Goal: Task Accomplishment & Management: Complete application form

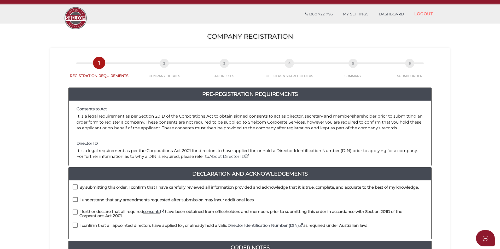
scroll to position [105, 0]
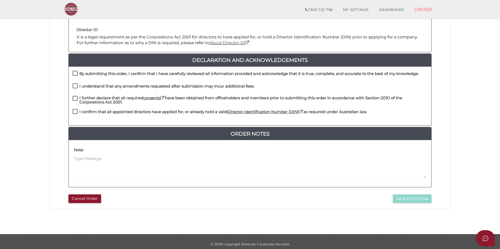
click at [73, 73] on label "By submitting this order, I confirm that I have carefully reviewed all informat…" at bounding box center [246, 75] width 346 height 7
checkbox input "true"
click at [76, 89] on label "I understand that any amendments requested after submission may incur additiona…" at bounding box center [164, 87] width 182 height 7
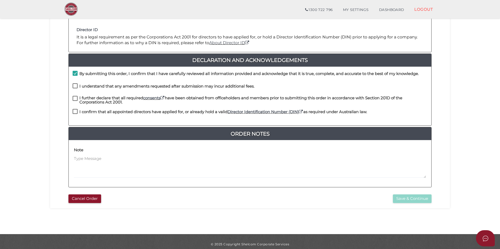
checkbox input "true"
click at [76, 98] on label "I further declare that all required consents have been obtained from officehold…" at bounding box center [250, 99] width 355 height 7
checkbox input "true"
click at [74, 114] on label "I confirm that all appointed directors have applied for, or already hold a vali…" at bounding box center [220, 113] width 294 height 7
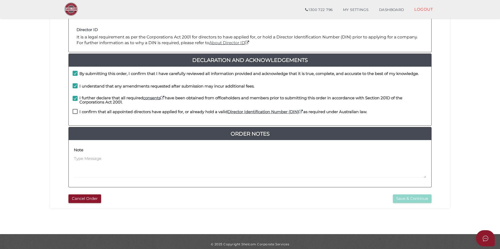
checkbox input "true"
click at [440, 200] on div "Cancel Order Save & Continue" at bounding box center [250, 197] width 392 height 11
click at [422, 201] on button "Save & Continue" at bounding box center [412, 198] width 39 height 9
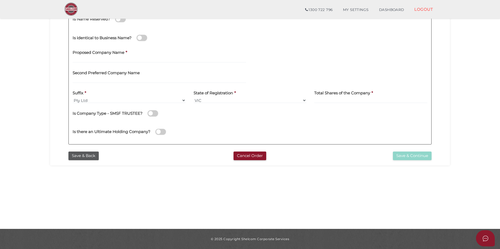
scroll to position [84, 0]
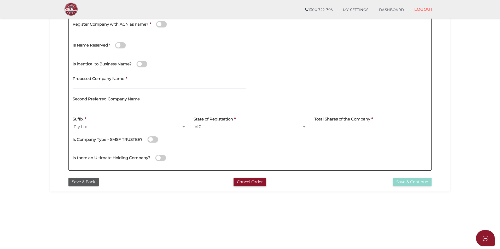
click at [106, 83] on label "Proposed Company Name" at bounding box center [99, 78] width 52 height 11
click at [106, 84] on input "text" at bounding box center [159, 86] width 173 height 6
paste input "Barkly St"
type input "Barkly St Investments"
click at [187, 74] on div "Proposed Company Name * Barkly St Investments" at bounding box center [159, 81] width 173 height 16
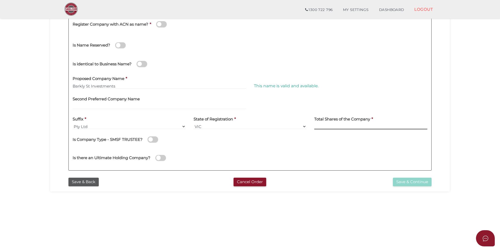
click at [320, 124] on input at bounding box center [370, 127] width 113 height 6
type input "100"
click at [409, 182] on button "Save & Continue" at bounding box center [412, 182] width 39 height 9
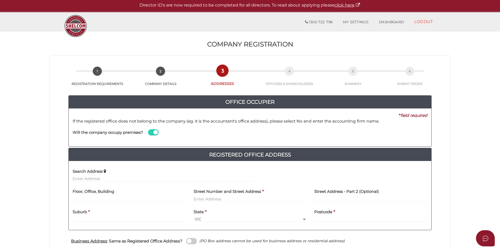
scroll to position [26, 0]
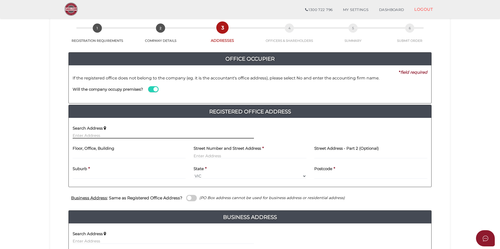
click at [106, 134] on input "text" at bounding box center [163, 136] width 181 height 6
paste input "9 PERSIMON PL"
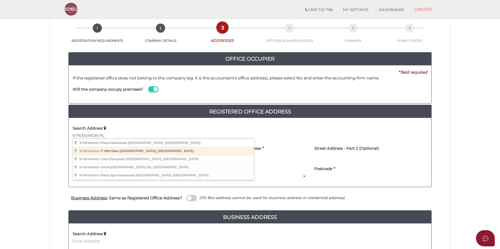
type input "9 Persimmon Pl, Werribee VIC, Australia"
type input "[STREET_ADDRESS]"
type input "Werribee"
select select "VIC"
type input "3030"
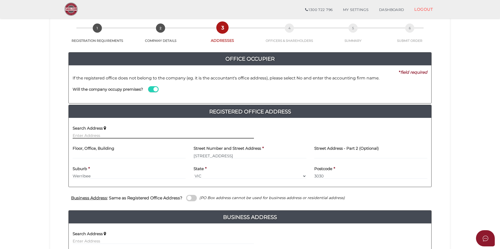
click at [121, 138] on input "text" at bounding box center [163, 136] width 181 height 6
paste input "9 PERSIMMON"
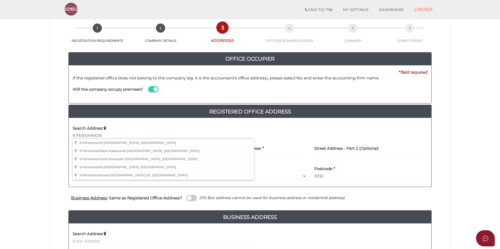
click at [144, 124] on div "Search Address 9 PERSIMMON" at bounding box center [163, 130] width 181 height 16
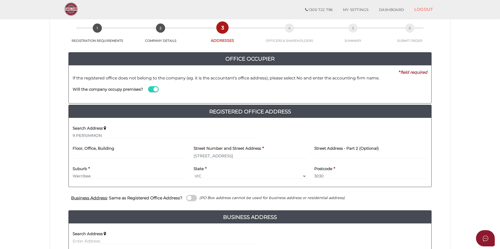
click at [117, 138] on div "Search Address 9 PERSIMMON" at bounding box center [163, 132] width 189 height 20
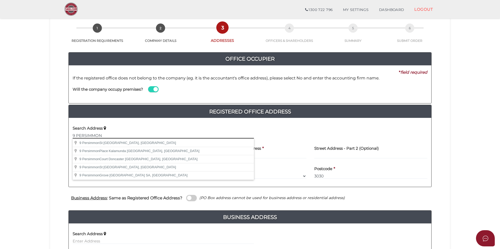
click at [108, 133] on input "9 PERSIMMON" at bounding box center [163, 136] width 181 height 6
click at [108, 134] on input "9 PERSIMMON" at bounding box center [163, 136] width 181 height 6
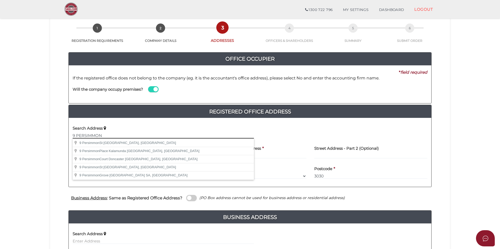
paste input "p"
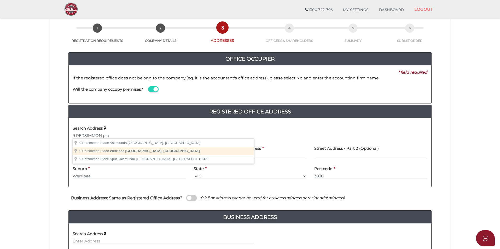
type input "9 Persimmon Place, Werribee VIC, Australia"
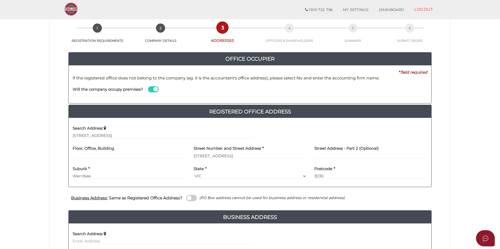
type input "[STREET_ADDRESS]"
type input "Werribee"
select select "VIC"
type input "3030"
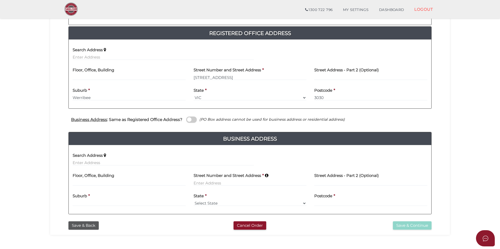
click at [190, 118] on span at bounding box center [191, 120] width 10 height 6
click at [0, 0] on input "checkbox" at bounding box center [0, 0] width 0 height 0
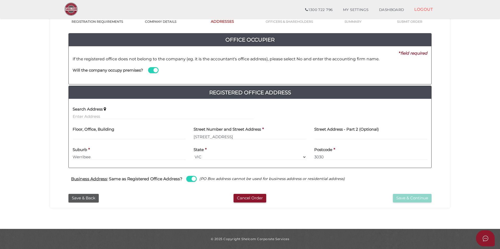
scroll to position [45, 0]
click at [403, 196] on button "Save & Continue" at bounding box center [412, 198] width 39 height 9
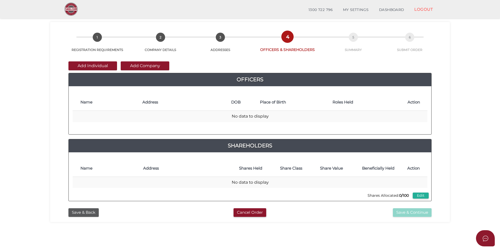
scroll to position [26, 0]
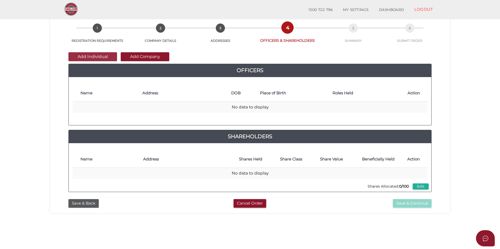
click at [97, 56] on button "Add Individual" at bounding box center [92, 56] width 49 height 9
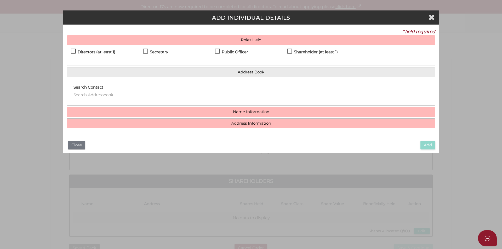
click at [100, 53] on h4 "Directors (at least 1)" at bounding box center [97, 52] width 38 height 4
checkbox input "true"
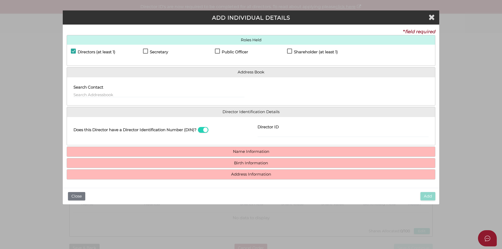
drag, startPoint x: 177, startPoint y: 50, endPoint x: 168, endPoint y: 50, distance: 8.9
click at [177, 50] on div "Secretary" at bounding box center [179, 53] width 72 height 9
click at [166, 51] on h4 "Secretary" at bounding box center [159, 52] width 18 height 4
click at [245, 47] on div "Directors (at least 1) Secretary Public Officer Member Shareholder (at least 1)" at bounding box center [251, 55] width 368 height 21
click at [231, 52] on h4 "Public Officer" at bounding box center [235, 52] width 26 height 4
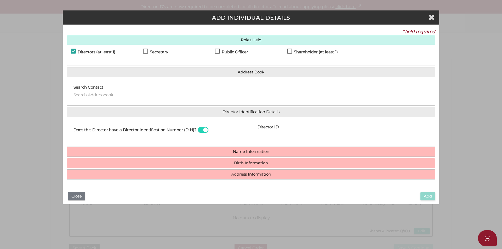
checkbox input "true"
click at [161, 51] on h4 "Secretary" at bounding box center [159, 52] width 18 height 4
checkbox input "true"
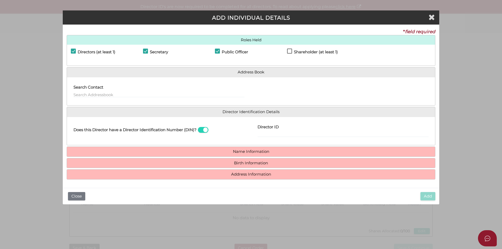
click at [293, 50] on label "Shareholder (at least 1)" at bounding box center [312, 53] width 51 height 7
checkbox input "true"
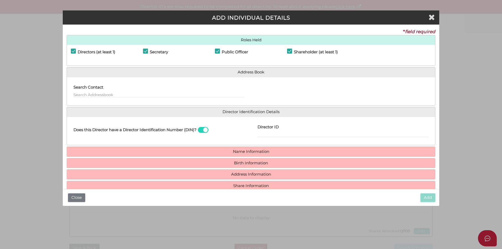
click at [112, 90] on div "Search Contact" at bounding box center [158, 89] width 171 height 16
click at [111, 93] on input "text" at bounding box center [158, 95] width 171 height 6
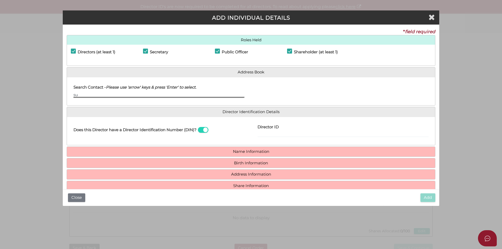
type input "s"
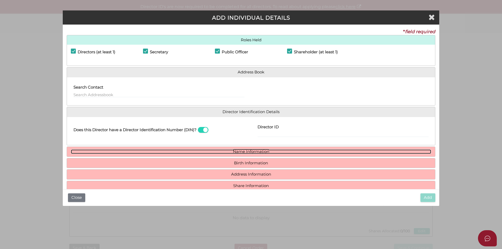
click at [248, 149] on link "Name Information" at bounding box center [251, 151] width 360 height 4
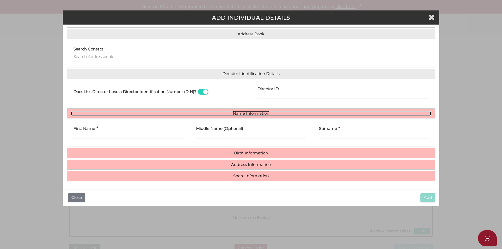
scroll to position [38, 0]
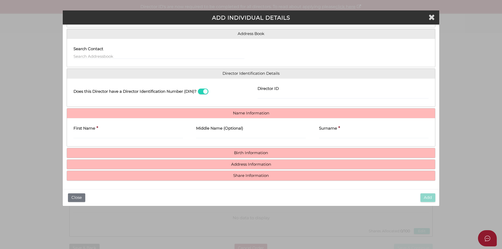
click at [143, 132] on div "First Name *" at bounding box center [127, 130] width 109 height 16
click at [131, 136] on input "First Name" at bounding box center [127, 136] width 109 height 6
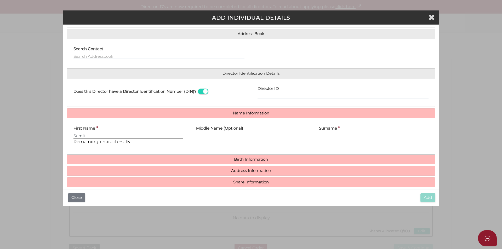
type input "Sumit"
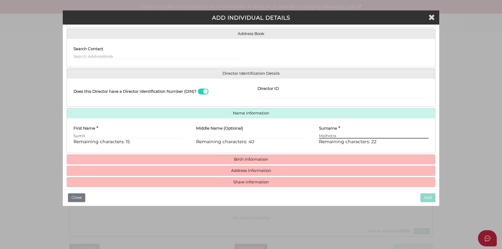
drag, startPoint x: 338, startPoint y: 134, endPoint x: 308, endPoint y: 136, distance: 29.8
click at [308, 136] on div "First Name * Sumit Remaining characters: 15 Middle Name (Optional) Remaining ch…" at bounding box center [251, 135] width 368 height 27
paste input "ALHOTRA"
type input "MALHOTRA"
click at [148, 136] on input "Sumit" at bounding box center [127, 136] width 109 height 6
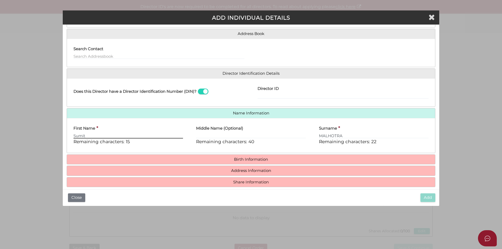
click at [148, 136] on input "Sumit" at bounding box center [127, 136] width 109 height 6
type input "SUMIT"
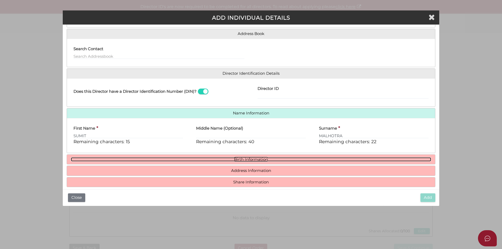
click at [206, 160] on link "Birth Information" at bounding box center [251, 159] width 360 height 4
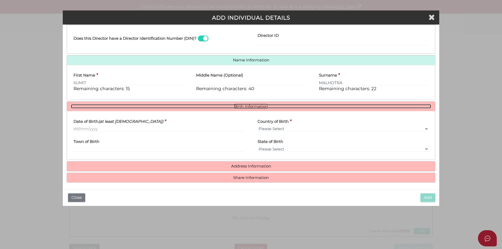
scroll to position [93, 0]
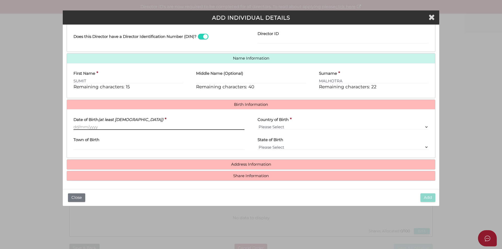
click at [184, 125] on input "Date of Birth (at least [DEMOGRAPHIC_DATA])" at bounding box center [158, 127] width 171 height 6
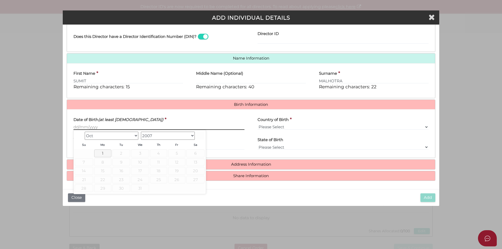
paste input "02/11/1977"
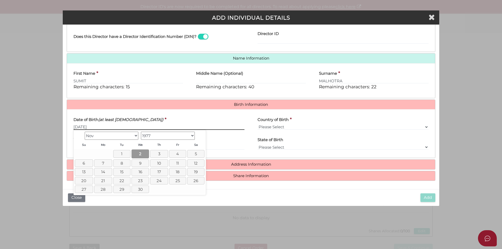
type input "02/11/1977"
click at [138, 152] on link "2" at bounding box center [140, 153] width 18 height 9
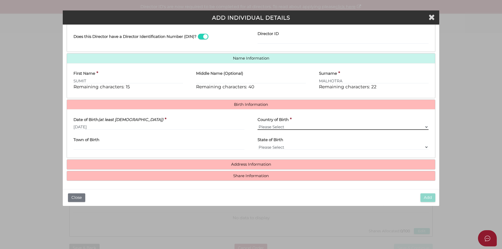
click at [280, 126] on select "Please Select v [GEOGRAPHIC_DATA] [GEOGRAPHIC_DATA] [GEOGRAPHIC_DATA] [GEOGRAPH…" at bounding box center [342, 127] width 171 height 6
select select "[GEOGRAPHIC_DATA]"
click at [257, 124] on select "Please Select v [GEOGRAPHIC_DATA] [GEOGRAPHIC_DATA] [GEOGRAPHIC_DATA] [GEOGRAPH…" at bounding box center [342, 127] width 171 height 6
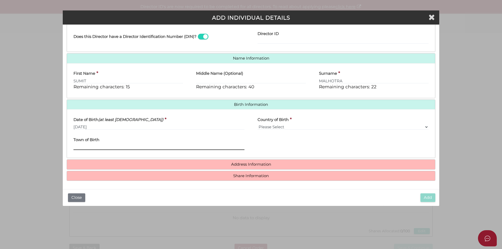
click at [90, 149] on input "Town of Birth" at bounding box center [158, 147] width 171 height 6
click at [90, 149] on input "jAIPUR" at bounding box center [158, 147] width 171 height 6
type input "JAIPUR"
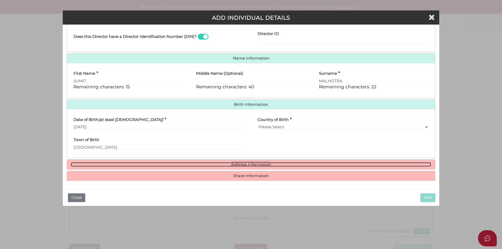
click at [223, 163] on link "Address Information" at bounding box center [251, 164] width 360 height 4
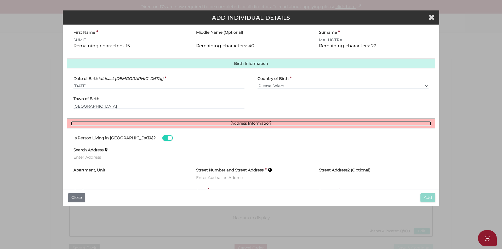
scroll to position [173, 0]
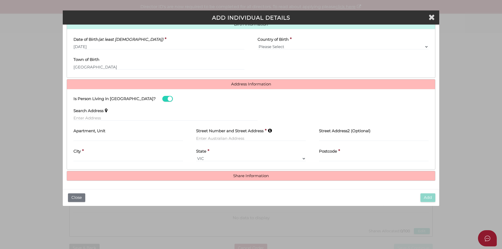
click at [123, 114] on div "Search Address" at bounding box center [165, 113] width 184 height 16
click at [120, 118] on input "text" at bounding box center [165, 118] width 184 height 6
paste input "9 PERSIMMON"
type input "9 Persimmon Place, Kalamunda WA, Australia"
type input "9 Persimmon Place"
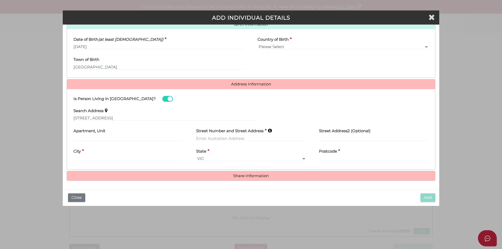
type input "Kalamunda"
select select "WA"
type input "6076"
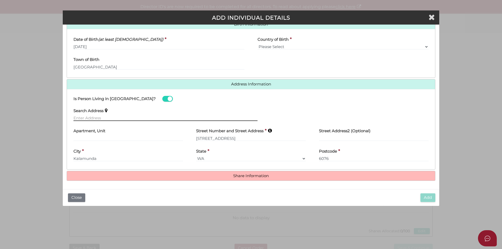
click at [126, 118] on input "text" at bounding box center [165, 118] width 184 height 6
paste input "9 PERSIMMON"
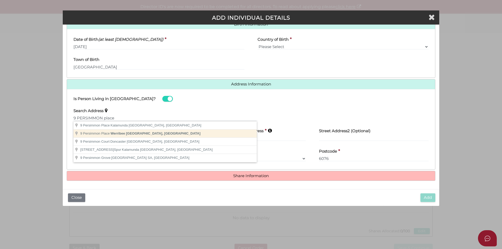
type input "9 Persimmon Place, Werribee VIC, Australia"
type input "9 Persimmon Place"
type input "Werribee"
select select "VIC"
type input "3030"
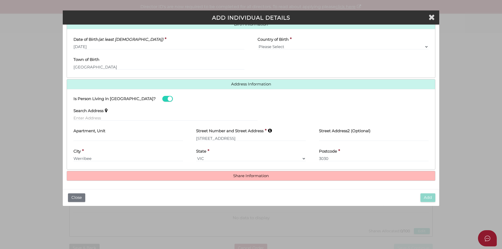
click at [236, 173] on h4 "Share Information" at bounding box center [251, 176] width 368 height 10
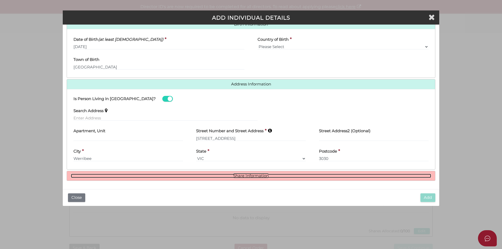
click at [236, 174] on link "Share Information" at bounding box center [251, 176] width 360 height 4
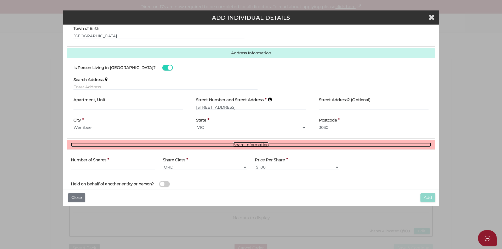
scroll to position [209, 0]
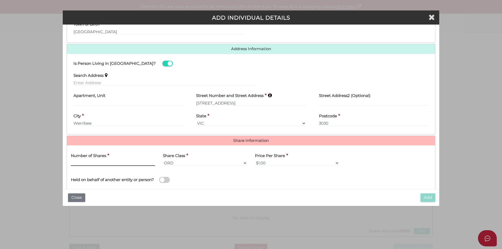
click at [114, 164] on input "text" at bounding box center [113, 163] width 84 height 6
type input "50"
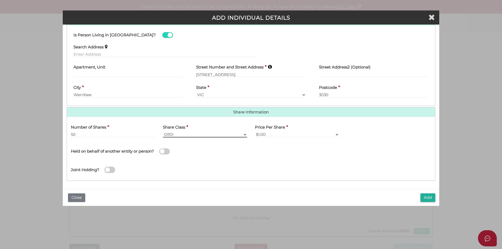
scroll to position [237, 0]
click at [429, 197] on button "Add" at bounding box center [427, 197] width 15 height 9
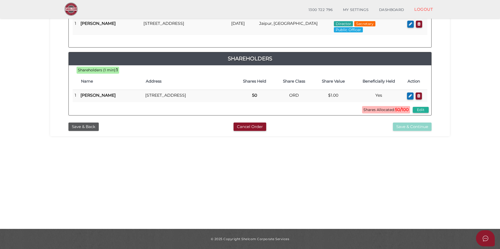
scroll to position [31, 0]
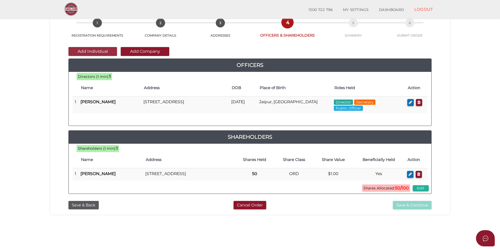
click at [91, 54] on button "Add Individual" at bounding box center [92, 51] width 49 height 9
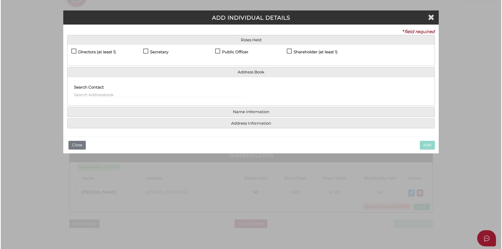
scroll to position [0, 0]
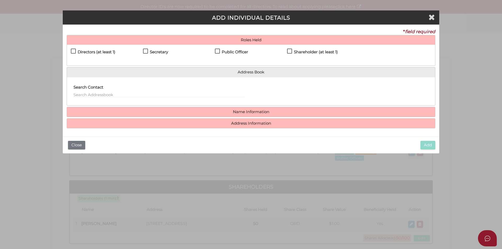
click at [91, 54] on h4 "Directors (at least 1)" at bounding box center [97, 52] width 38 height 4
checkbox input "true"
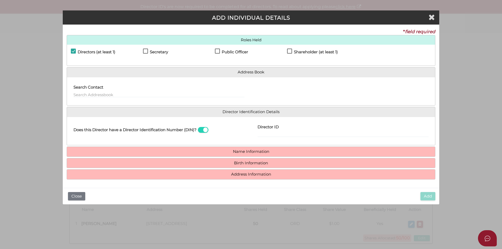
click at [310, 53] on h4 "Shareholder (at least 1)" at bounding box center [316, 52] width 44 height 4
checkbox input "true"
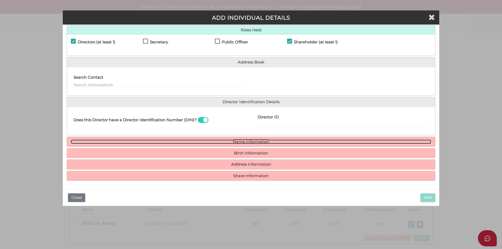
click at [208, 143] on link "Name Information" at bounding box center [251, 142] width 360 height 4
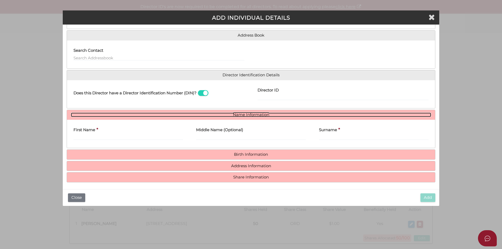
scroll to position [38, 0]
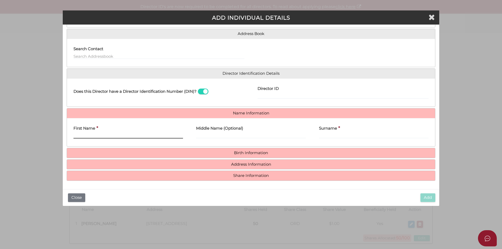
click at [93, 136] on input "First Name" at bounding box center [127, 136] width 109 height 6
paste input "SUCHARU"
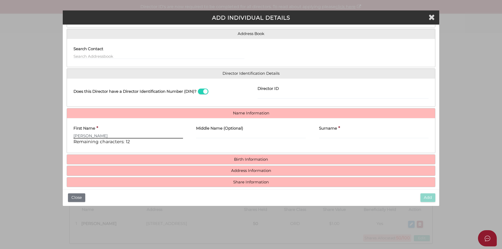
type input "SUCHARU"
click at [334, 135] on input "Surname" at bounding box center [373, 136] width 109 height 6
paste input "BAKSHI"
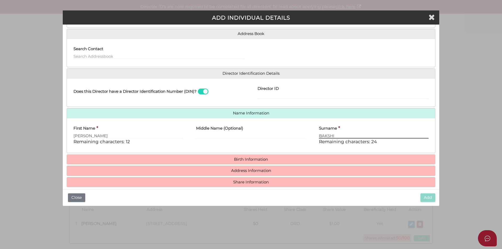
type input "BAKSHI"
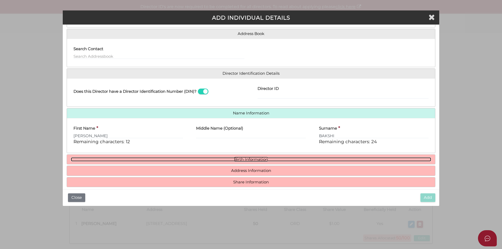
click at [258, 157] on link "Birth Information" at bounding box center [251, 159] width 360 height 4
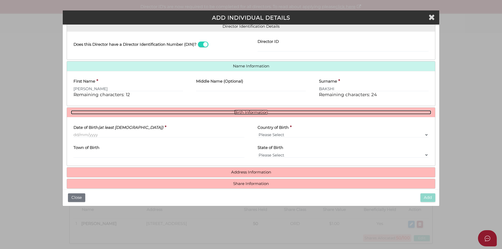
scroll to position [93, 0]
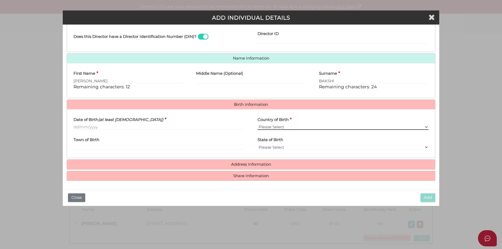
drag, startPoint x: 307, startPoint y: 124, endPoint x: 302, endPoint y: 127, distance: 5.8
click at [307, 124] on select "Please Select v Australia Afghanistan Albania Algeria American Samoa Andorra An…" at bounding box center [342, 127] width 171 height 6
click at [141, 124] on div "Date of Birth (at least 18 years old) *" at bounding box center [158, 121] width 171 height 16
click at [137, 126] on input "Date of Birth (at least 18 years old)" at bounding box center [158, 127] width 171 height 6
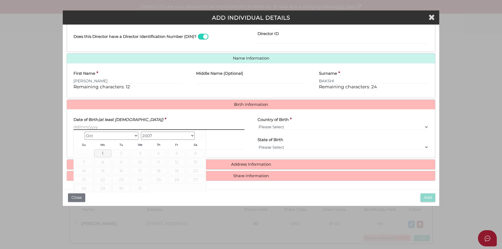
paste input "02/08/1977"
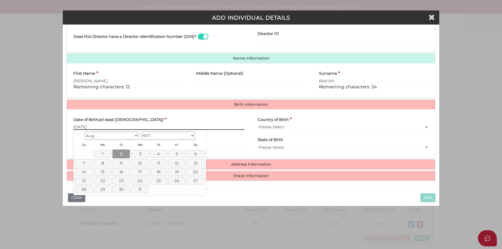
type input "02/08/1977"
click at [116, 153] on link "2" at bounding box center [121, 153] width 18 height 9
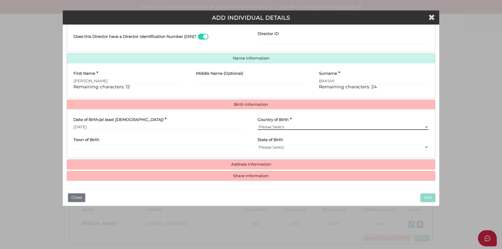
click at [286, 127] on select "Please Select v Australia Afghanistan Albania Algeria American Samoa Andorra An…" at bounding box center [342, 127] width 171 height 6
select select "India"
click at [257, 124] on select "Please Select v Australia Afghanistan Albania Algeria American Samoa Andorra An…" at bounding box center [342, 127] width 171 height 6
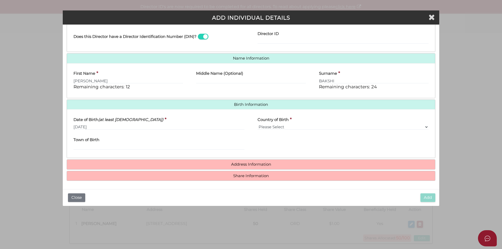
click at [129, 150] on div "Town of Birth" at bounding box center [159, 144] width 184 height 20
click at [126, 148] on input "Town of Birth" at bounding box center [158, 147] width 171 height 6
paste input "JAMMU"
type input "JAMMU"
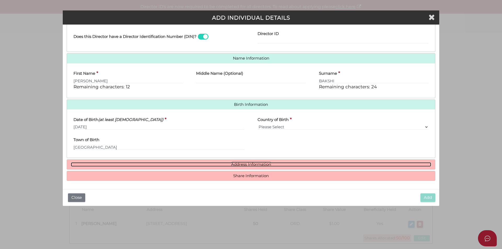
click at [129, 163] on link "Address Information" at bounding box center [251, 164] width 360 height 4
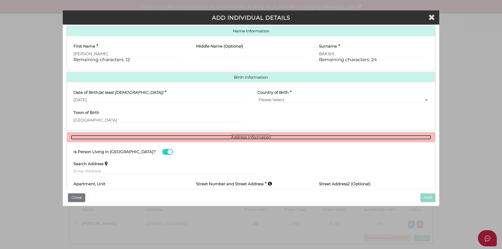
scroll to position [172, 0]
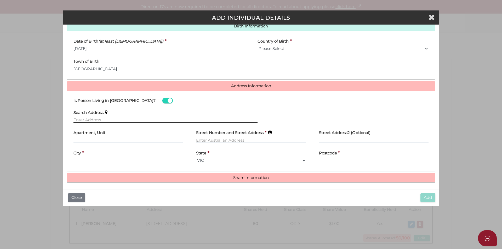
click at [121, 118] on input "text" at bounding box center [165, 120] width 184 height 6
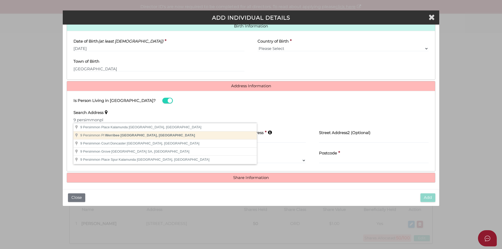
type input "9 Persimmon Pl, Werribee VIC, Australia"
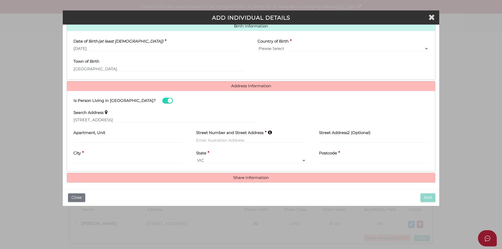
type input "9 Persimmon Place"
type input "Werribee"
select select "VIC"
type input "3030"
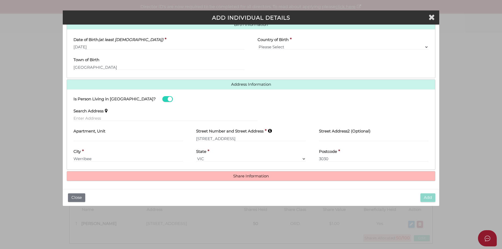
scroll to position [173, 0]
drag, startPoint x: 245, startPoint y: 182, endPoint x: 246, endPoint y: 176, distance: 5.6
click at [245, 181] on div "* field required Roles Held Directors (at least 1) Secretary Public Officer Mem…" at bounding box center [251, 107] width 376 height 165
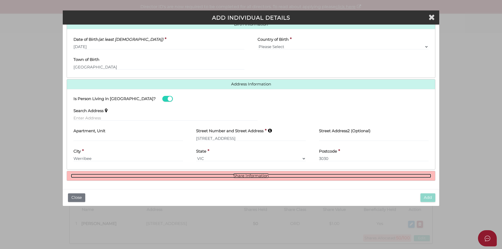
click at [246, 176] on link "Share Information" at bounding box center [251, 176] width 360 height 4
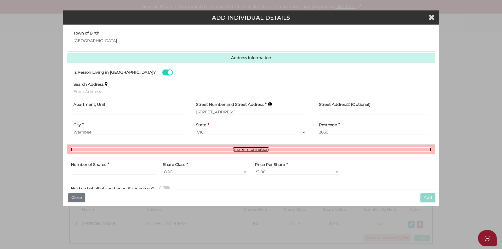
scroll to position [236, 0]
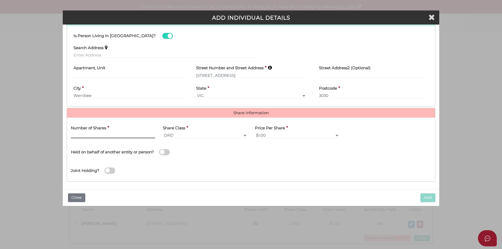
click at [107, 136] on input "text" at bounding box center [113, 135] width 84 height 6
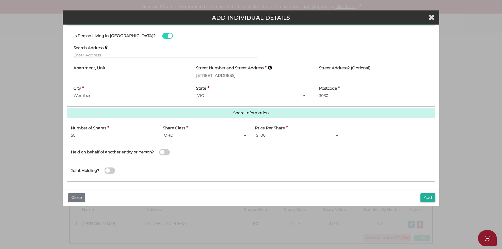
type input "50"
click at [305, 167] on div "Joint Holding?" at bounding box center [251, 168] width 368 height 17
click at [419, 196] on div "Add Close" at bounding box center [251, 197] width 376 height 17
click at [423, 199] on button "Add" at bounding box center [427, 197] width 15 height 9
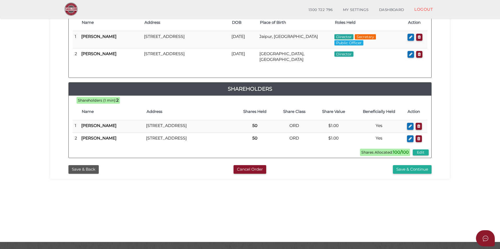
scroll to position [110, 0]
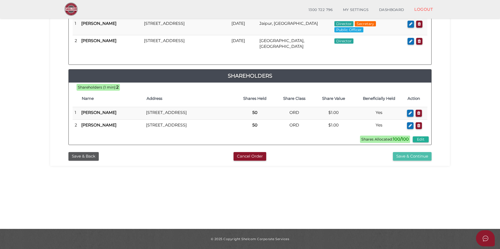
click at [407, 161] on button "Save & Continue" at bounding box center [412, 156] width 39 height 9
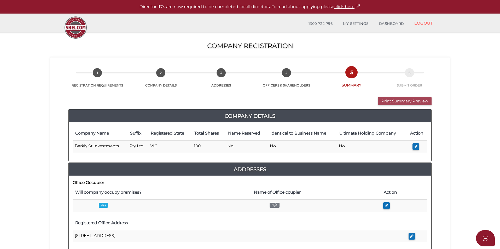
click at [394, 101] on button "Print Summary Preview" at bounding box center [405, 101] width 54 height 9
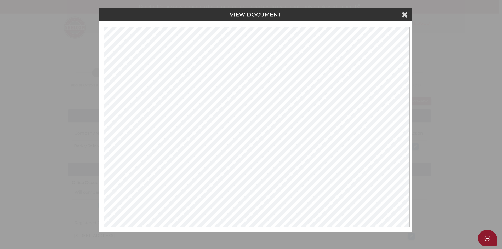
click at [408, 16] on h4 "VIEW DOCUMENT" at bounding box center [255, 15] width 306 height 6
click at [406, 16] on icon at bounding box center [404, 14] width 6 height 8
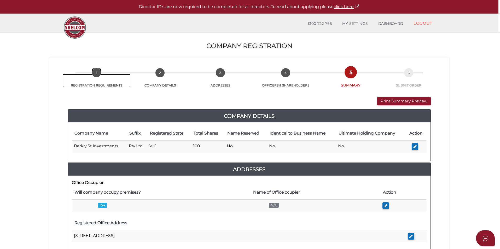
click at [97, 70] on span "1" at bounding box center [96, 72] width 9 height 9
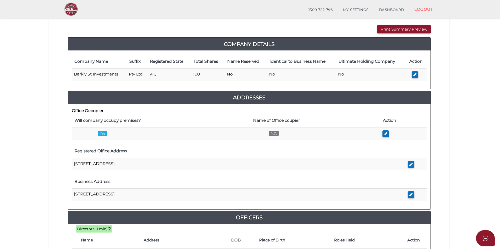
scroll to position [52, 0]
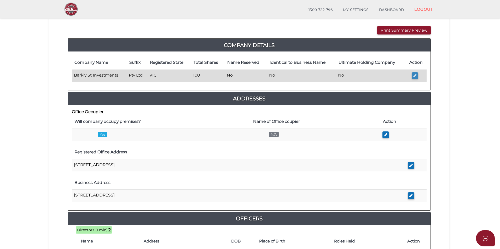
click at [415, 76] on icon "button" at bounding box center [414, 76] width 3 height 4
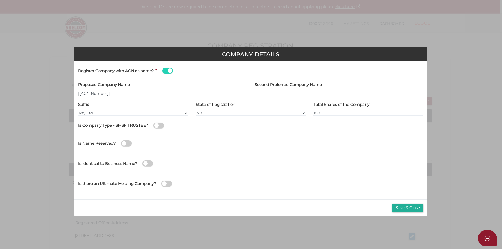
click at [137, 93] on input "[[ACN Number]]" at bounding box center [162, 93] width 169 height 6
click at [109, 95] on input "[[ACN Number]]" at bounding box center [162, 93] width 169 height 6
click at [110, 93] on input "[[ACN Number]]" at bounding box center [162, 93] width 169 height 6
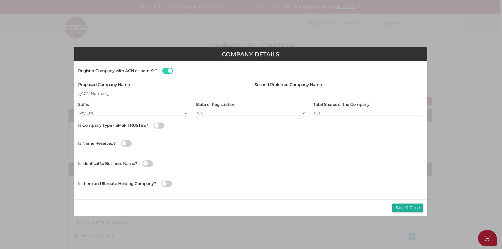
click at [110, 93] on input "[[ACN Number]]" at bounding box center [162, 93] width 169 height 6
paste input "JAMMU"
drag, startPoint x: 110, startPoint y: 93, endPoint x: 61, endPoint y: 91, distance: 48.9
click at [61, 91] on div "Company Details Register Company with ACN as name? * Proposed Company Name [[AC…" at bounding box center [251, 124] width 502 height 249
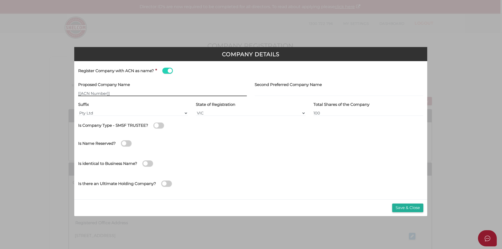
click at [115, 94] on input "[[ACN Number]]" at bounding box center [162, 93] width 169 height 6
type input "[[ACN Number]]"
click at [285, 91] on input "text" at bounding box center [338, 93] width 169 height 6
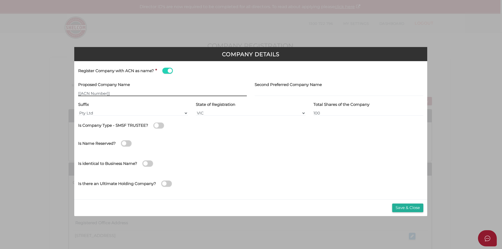
click at [182, 91] on input "[[ACN Number]]" at bounding box center [162, 93] width 169 height 6
click at [166, 70] on span at bounding box center [167, 71] width 10 height 6
click at [0, 0] on input "checkbox" at bounding box center [0, 0] width 0 height 0
click at [143, 89] on div "Proposed Company Name" at bounding box center [162, 88] width 169 height 16
click at [142, 91] on input "text" at bounding box center [162, 93] width 169 height 6
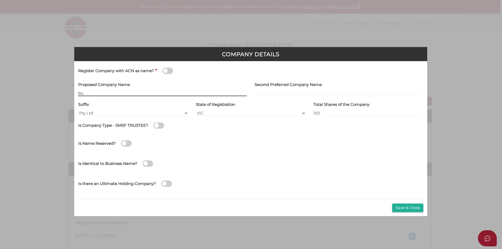
click at [102, 92] on input "Ba" at bounding box center [162, 93] width 169 height 6
click at [118, 90] on div "Proposed Company Name Ba" at bounding box center [162, 88] width 169 height 16
click at [116, 93] on input "Ba" at bounding box center [162, 93] width 169 height 6
click at [117, 101] on div "Suffix Pty Ltd Pty Ltd Pty. Ltd. Pty Limited Proprietary Limited Proprietary Ltd" at bounding box center [133, 108] width 110 height 16
click at [119, 94] on input "Ba" at bounding box center [162, 93] width 169 height 6
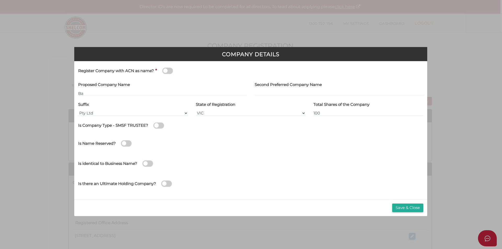
drag, startPoint x: 114, startPoint y: 90, endPoint x: 79, endPoint y: 92, distance: 35.6
click at [75, 94] on div "Proposed Company Name Ba" at bounding box center [162, 90] width 176 height 20
click at [86, 90] on div "Proposed Company Name Ba" at bounding box center [162, 88] width 169 height 16
click at [85, 92] on input "Ba" at bounding box center [162, 93] width 169 height 6
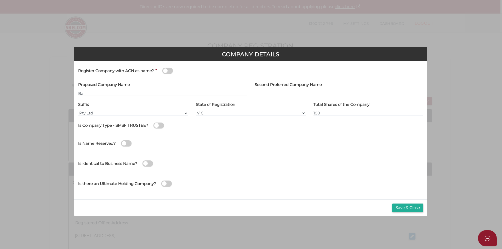
click at [85, 92] on input "Ba" at bounding box center [162, 93] width 169 height 6
paste input "barkly street"
click at [81, 92] on input "barkly street" at bounding box center [162, 93] width 169 height 6
click at [111, 92] on input "Barkly street" at bounding box center [162, 93] width 169 height 6
drag, startPoint x: 109, startPoint y: 93, endPoint x: 93, endPoint y: 95, distance: 16.3
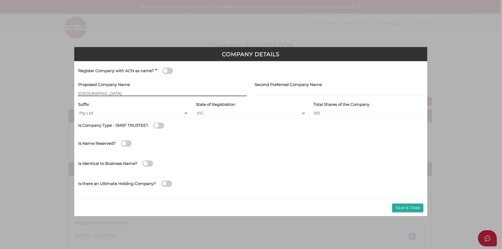
click at [93, 95] on input "Barkly street" at bounding box center [162, 93] width 169 height 6
type input "Barkly Street Investments"
click at [404, 206] on button "Save & Close" at bounding box center [407, 208] width 31 height 9
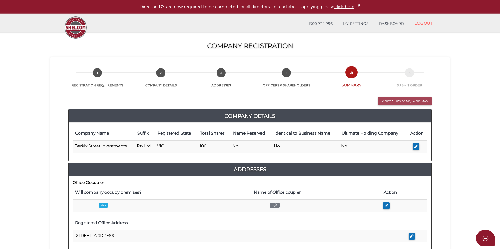
click at [407, 99] on button "Print Summary Preview" at bounding box center [405, 101] width 54 height 9
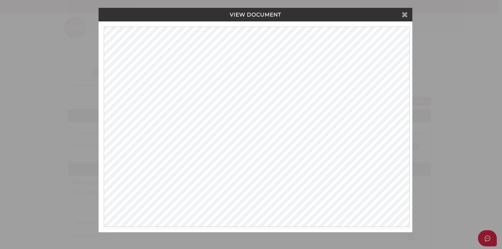
click at [405, 12] on icon at bounding box center [404, 14] width 6 height 8
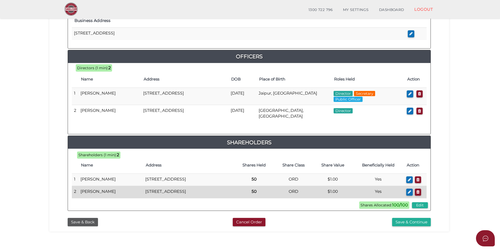
scroll to position [248, 0]
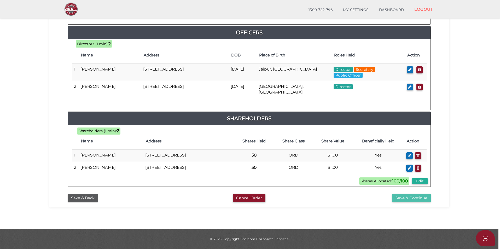
click at [399, 202] on button "Save & Continue" at bounding box center [411, 198] width 39 height 9
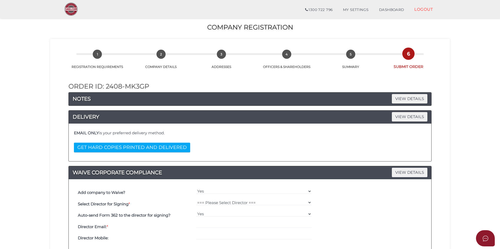
scroll to position [105, 0]
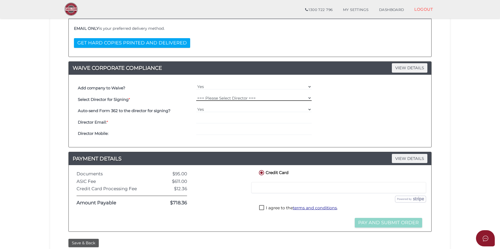
click at [235, 100] on select "=== Please Select Director === [PERSON_NAME] [PERSON_NAME]" at bounding box center [254, 98] width 116 height 6
click at [225, 88] on select "Yes No" at bounding box center [254, 87] width 116 height 6
click at [196, 84] on select "Yes No" at bounding box center [254, 87] width 116 height 6
click at [210, 101] on select "=== Please Select Director === [PERSON_NAME] [PERSON_NAME]" at bounding box center [254, 98] width 116 height 6
select select "000026976"
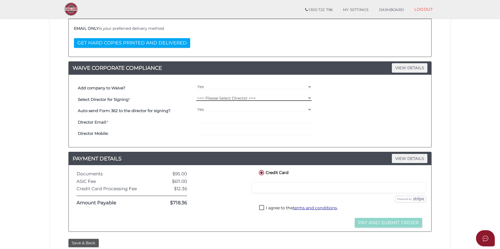
click at [196, 95] on select "=== Please Select Director === [PERSON_NAME] [PERSON_NAME]" at bounding box center [254, 98] width 116 height 6
click at [211, 111] on select "Yes No" at bounding box center [254, 110] width 116 height 6
click at [196, 107] on select "Yes No" at bounding box center [254, 110] width 116 height 6
click at [208, 121] on input "email" at bounding box center [254, 121] width 116 height 6
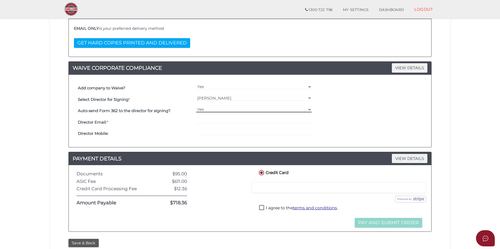
click at [203, 110] on select "Yes No" at bounding box center [254, 110] width 116 height 6
select select "No"
click at [196, 107] on select "Yes No" at bounding box center [254, 110] width 116 height 6
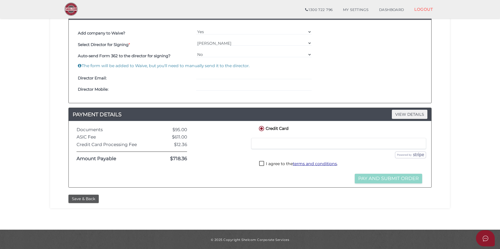
scroll to position [160, 0]
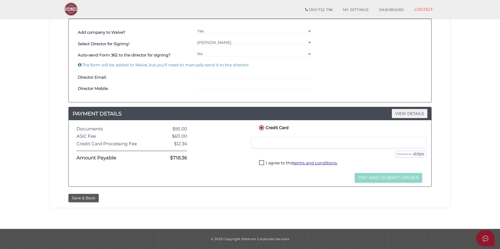
click at [278, 160] on div "I agree to the terms and conditions ." at bounding box center [341, 164] width 166 height 10
click at [279, 161] on label "I agree to the terms and conditions ." at bounding box center [298, 163] width 79 height 7
checkbox input "true"
click at [397, 178] on button "Pay and Submit Order" at bounding box center [388, 178] width 67 height 10
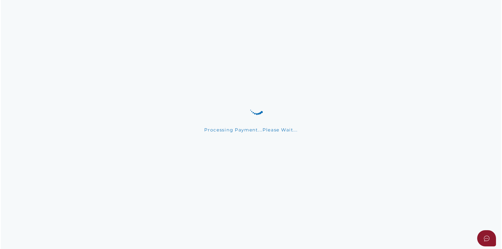
scroll to position [0, 0]
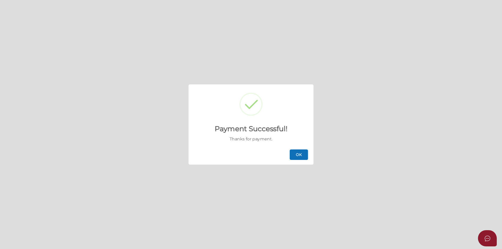
click at [301, 154] on button "OK" at bounding box center [298, 154] width 18 height 10
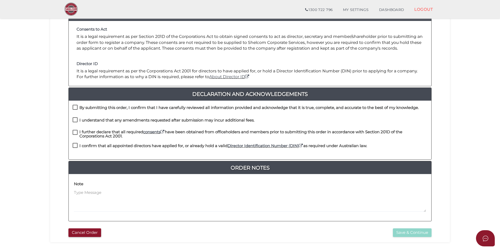
scroll to position [105, 0]
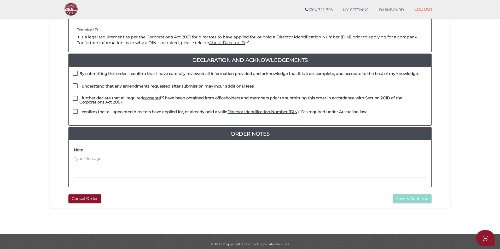
click at [73, 75] on label "By submitting this order, I confirm that I have carefully reviewed all informat…" at bounding box center [246, 75] width 346 height 7
checkbox input "true"
click at [76, 88] on label "I understand that any amendments requested after submission may incur additiona…" at bounding box center [164, 87] width 182 height 7
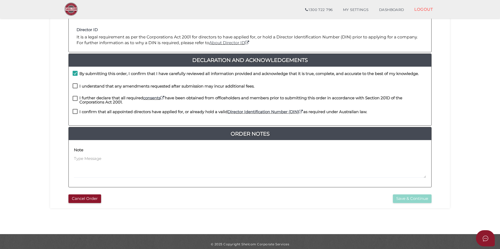
checkbox input "true"
click at [76, 98] on label "I further declare that all required consents have been obtained from officehold…" at bounding box center [250, 99] width 355 height 7
checkbox input "true"
click at [77, 113] on label "I confirm that all appointed directors have applied for, or already hold a vali…" at bounding box center [220, 113] width 294 height 7
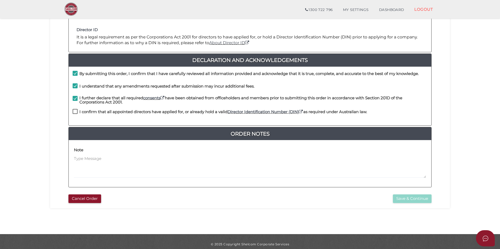
checkbox input "true"
click at [409, 197] on button "Save & Continue" at bounding box center [412, 198] width 39 height 9
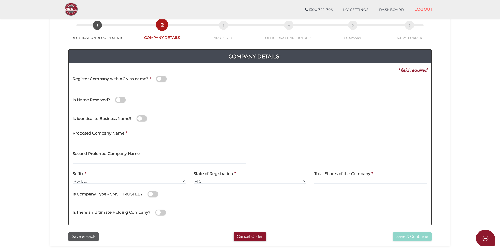
scroll to position [78, 0]
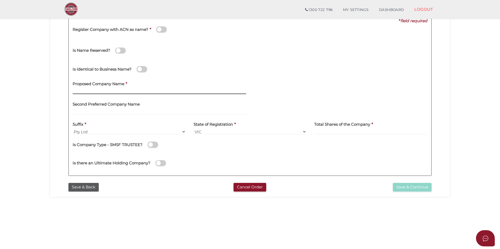
click at [117, 91] on input "text" at bounding box center [159, 91] width 173 height 6
paste input "[PERSON_NAME] & Sons Transport"
type input "[PERSON_NAME] & Sons Transport"
click at [155, 83] on div "Proposed Company Name * [PERSON_NAME] & Sons Transport" at bounding box center [159, 86] width 173 height 16
click at [195, 62] on div "Is identical to Business Name?" at bounding box center [133, 68] width 129 height 19
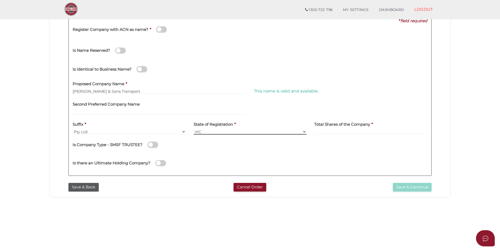
click at [258, 132] on select "VIC ACT [GEOGRAPHIC_DATA] [GEOGRAPHIC_DATA] QLD [GEOGRAPHIC_DATA] [GEOGRAPHIC_D…" at bounding box center [250, 132] width 113 height 6
select select "QLD"
click at [194, 129] on select "VIC ACT [GEOGRAPHIC_DATA] [GEOGRAPHIC_DATA] QLD [GEOGRAPHIC_DATA] [GEOGRAPHIC_D…" at bounding box center [250, 132] width 113 height 6
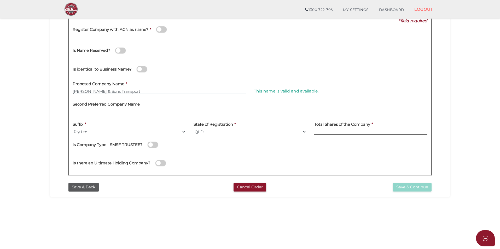
click at [355, 131] on input at bounding box center [370, 132] width 113 height 6
type input "1"
type input "150"
click at [298, 146] on div "Is Company Type - SMSF TRUSTEE?" at bounding box center [250, 143] width 355 height 11
click at [416, 190] on button "Save & Continue" at bounding box center [412, 187] width 39 height 9
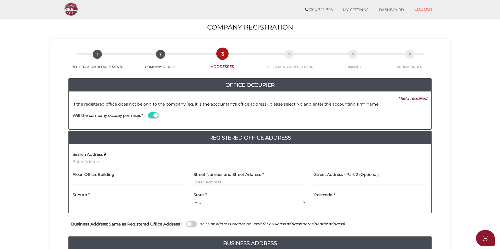
scroll to position [26, 0]
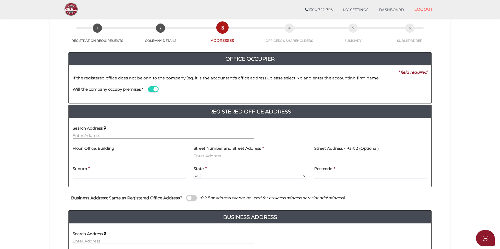
click at [114, 136] on input "text" at bounding box center [163, 136] width 181 height 6
paste input "6 KERRISON AV, [GEOGRAPHIC_DATA]"
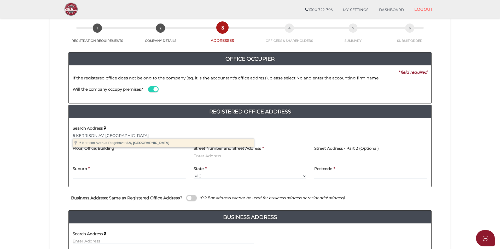
type input "[STREET_ADDRESS]"
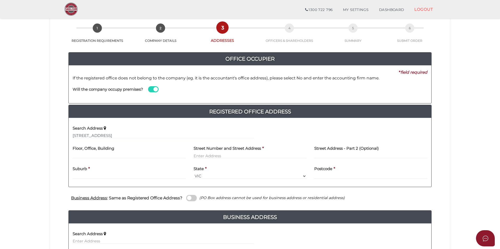
type input "6 Kerrison Avenue"
type input "Ridgehaven"
select select "SA"
type input "5097"
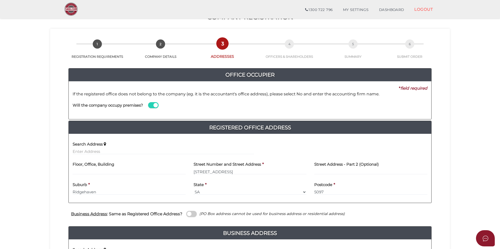
scroll to position [0, 0]
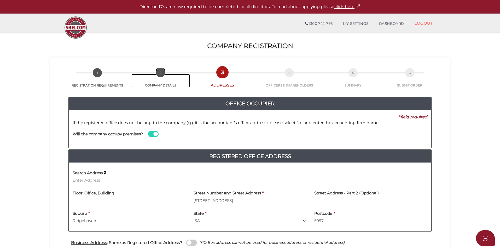
click at [159, 74] on span "2" at bounding box center [160, 72] width 9 height 9
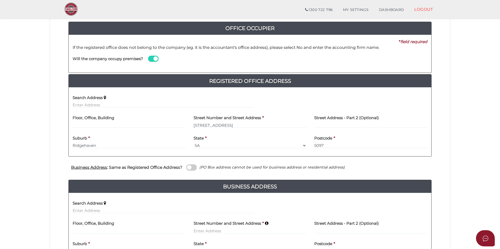
scroll to position [131, 0]
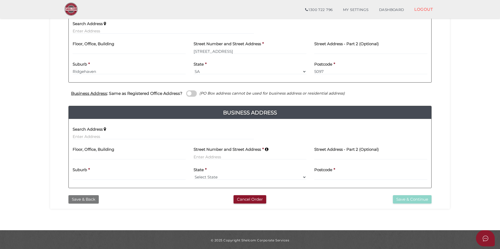
click at [87, 200] on button "Save & Back" at bounding box center [83, 199] width 30 height 9
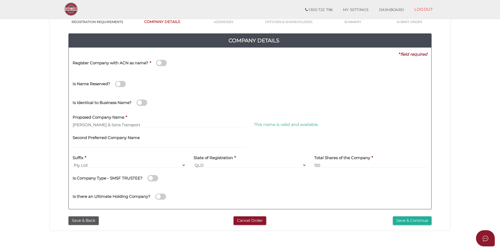
scroll to position [78, 0]
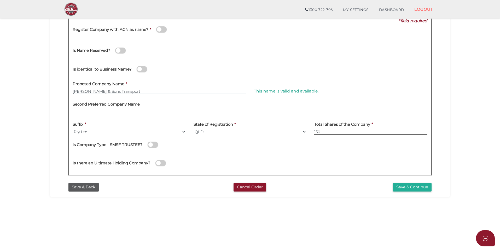
click at [330, 133] on input "150" at bounding box center [370, 132] width 113 height 6
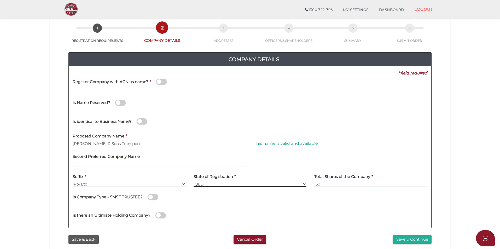
click at [218, 183] on select "VIC ACT NSW NT QLD TAS WA SA" at bounding box center [250, 184] width 113 height 6
select select "SA"
click at [194, 181] on select "VIC ACT NSW NT QLD TAS WA SA" at bounding box center [250, 184] width 113 height 6
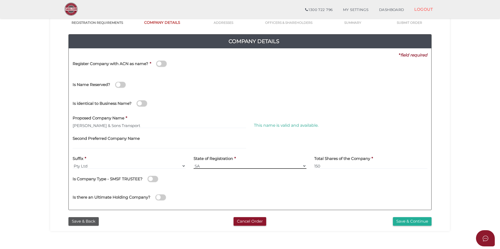
scroll to position [110, 0]
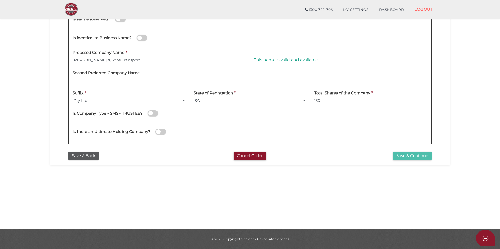
click at [420, 156] on button "Save & Continue" at bounding box center [412, 156] width 39 height 9
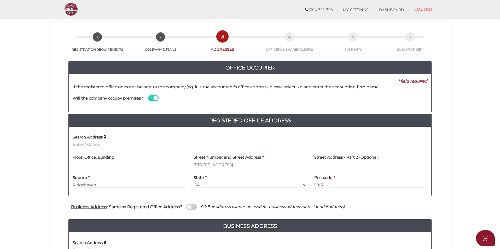
scroll to position [26, 0]
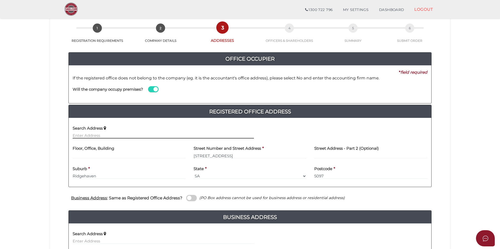
click at [129, 134] on input "text" at bounding box center [163, 136] width 181 height 6
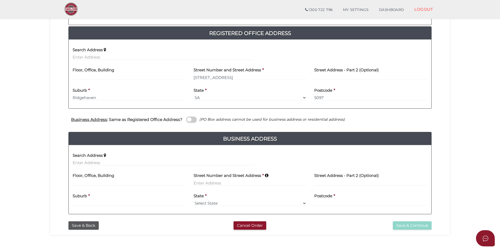
click at [191, 119] on span at bounding box center [191, 120] width 10 height 6
click at [0, 0] on input "checkbox" at bounding box center [0, 0] width 0 height 0
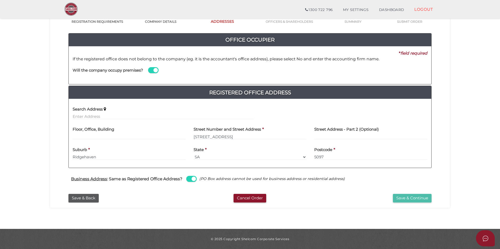
click at [409, 198] on button "Save & Continue" at bounding box center [412, 198] width 39 height 9
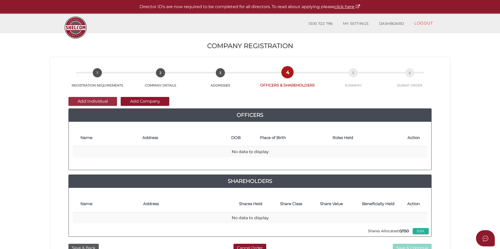
click at [97, 102] on button "Add Individual" at bounding box center [92, 101] width 49 height 9
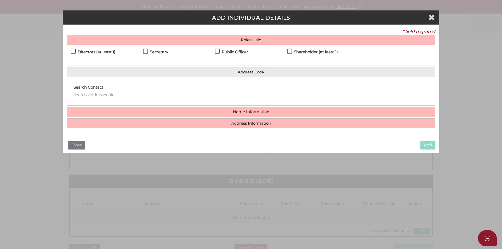
click at [97, 51] on h4 "Directors (at least 1)" at bounding box center [97, 52] width 38 height 4
checkbox input "true"
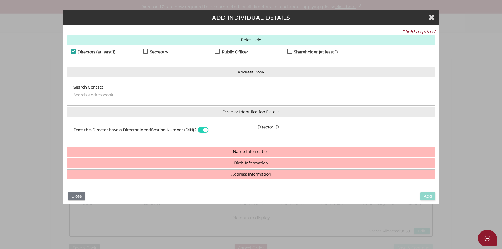
click at [156, 52] on h4 "Secretary" at bounding box center [159, 52] width 18 height 4
checkbox input "true"
click at [235, 48] on div "Directors (at least 1) Secretary Public Officer Member Shareholder (at least 1)" at bounding box center [251, 55] width 368 height 21
click at [229, 52] on h4 "Public Officer" at bounding box center [235, 52] width 26 height 4
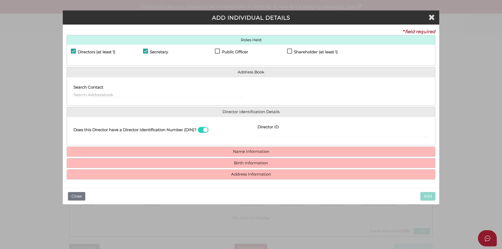
checkbox input "true"
click at [304, 53] on h4 "Shareholder (at least 1)" at bounding box center [316, 52] width 44 height 4
checkbox input "true"
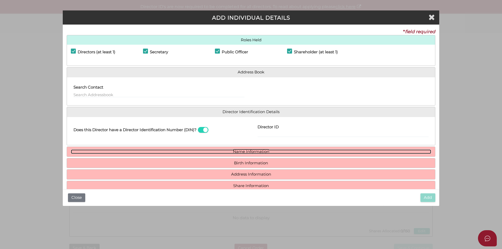
click at [256, 152] on link "Name Information" at bounding box center [251, 151] width 360 height 4
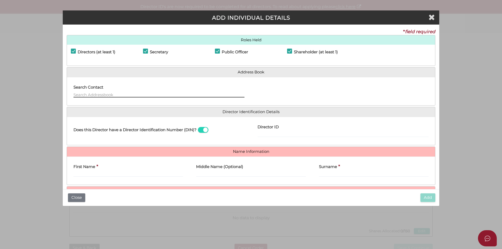
click at [113, 94] on input "text" at bounding box center [158, 95] width 171 height 6
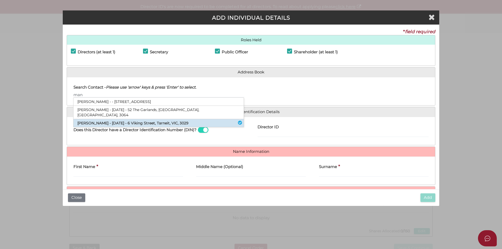
click at [120, 119] on li "Manpreet Sehgal - 08/06/2025 - 6 Viking Street, Tarneit, VIC, 3029" at bounding box center [158, 123] width 170 height 8
type input "Manpreet"
type input "Sehgal"
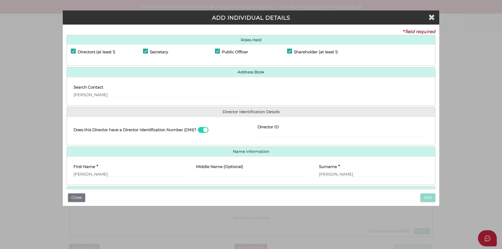
scroll to position [38, 0]
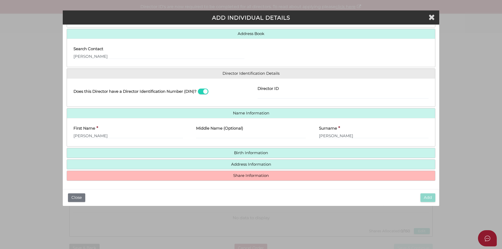
click at [254, 150] on h4 "Birth Information" at bounding box center [251, 153] width 368 height 10
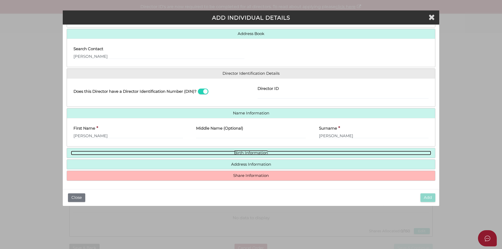
click at [254, 151] on link "Birth Information" at bounding box center [251, 153] width 360 height 4
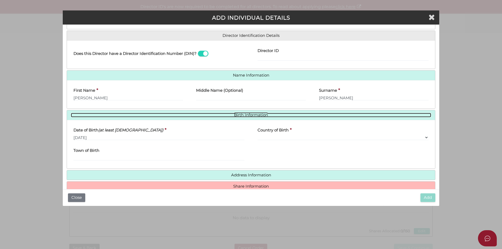
scroll to position [87, 0]
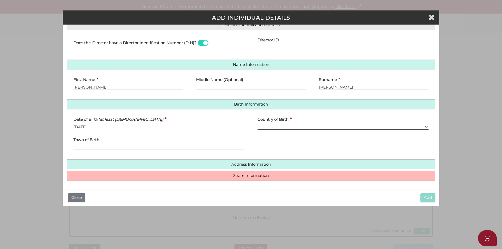
click at [266, 128] on select "Please Select v [GEOGRAPHIC_DATA] [GEOGRAPHIC_DATA] [GEOGRAPHIC_DATA] [GEOGRAPH…" at bounding box center [342, 127] width 171 height 6
select select "[GEOGRAPHIC_DATA]"
click at [257, 124] on select "Please Select v [GEOGRAPHIC_DATA] [GEOGRAPHIC_DATA] [GEOGRAPHIC_DATA] [GEOGRAPH…" at bounding box center [342, 127] width 171 height 6
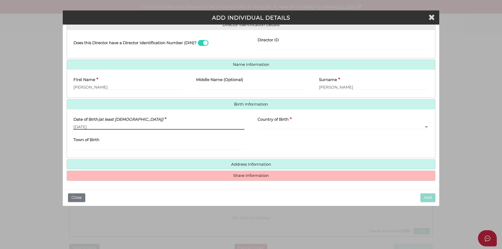
click at [143, 128] on input "08/06/2025" at bounding box center [158, 127] width 171 height 6
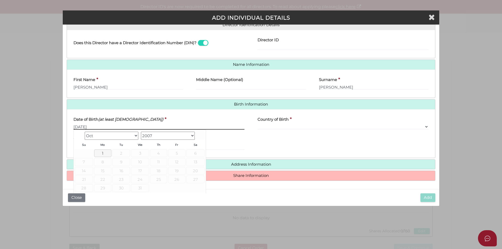
click at [143, 128] on input "08/06/2025" at bounding box center [158, 127] width 171 height 6
paste input "4/08/1990"
type input "[DATE]"
click at [147, 112] on div "Date of Birth (at least 18 years old) * 04/08/1990 Country of Birth * Please Se…" at bounding box center [251, 133] width 368 height 49
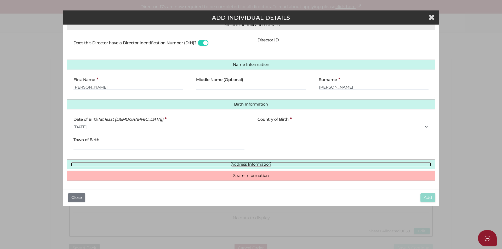
click at [248, 165] on link "Address Information" at bounding box center [251, 164] width 360 height 4
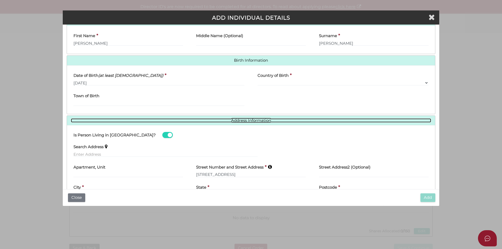
scroll to position [167, 0]
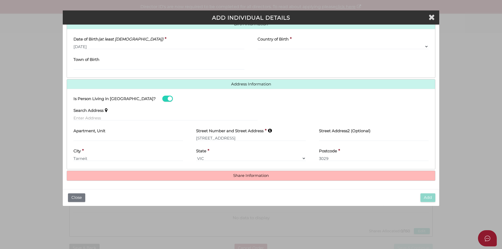
click at [239, 170] on div "Roles Held Directors (at least 1) Secretary Public Officer Member Shareholder (…" at bounding box center [251, 24] width 368 height 313
click at [236, 178] on h4 "Share Information" at bounding box center [251, 176] width 368 height 10
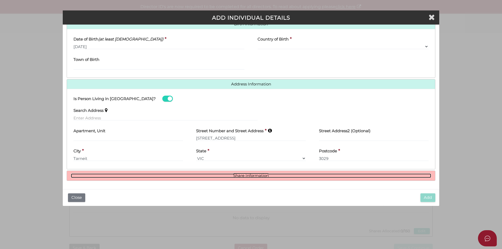
click at [243, 175] on link "Share Information" at bounding box center [251, 175] width 360 height 4
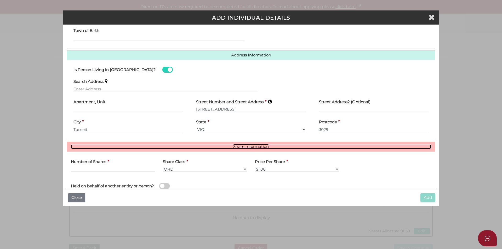
scroll to position [230, 0]
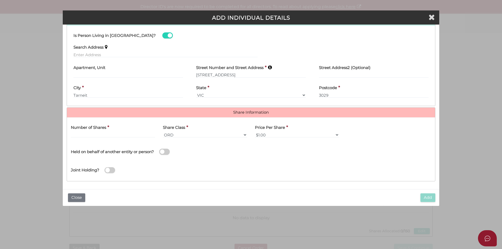
click at [96, 131] on label "Number of Shares" at bounding box center [88, 126] width 35 height 11
click at [103, 135] on input "text" at bounding box center [113, 135] width 84 height 6
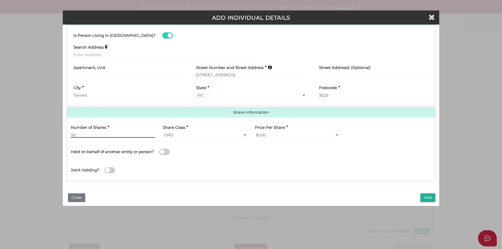
type input "50"
click at [436, 198] on div "Add Close" at bounding box center [251, 197] width 376 height 17
click at [430, 200] on button "Add" at bounding box center [427, 197] width 15 height 9
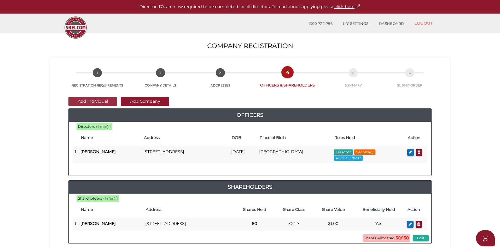
click at [101, 101] on button "Add Individual" at bounding box center [92, 101] width 49 height 9
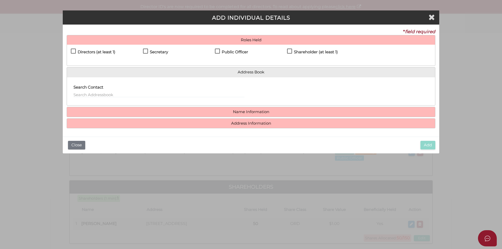
click at [82, 53] on h4 "Directors (at least 1)" at bounding box center [97, 52] width 38 height 4
checkbox input "true"
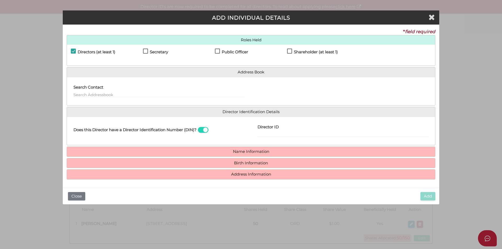
click at [321, 53] on h4 "Shareholder (at least 1)" at bounding box center [316, 52] width 44 height 4
click at [309, 55] on label "Shareholder (at least 1)" at bounding box center [312, 53] width 51 height 7
checkbox input "true"
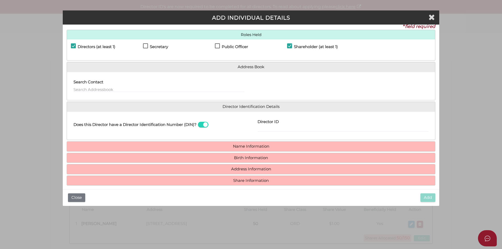
scroll to position [10, 0]
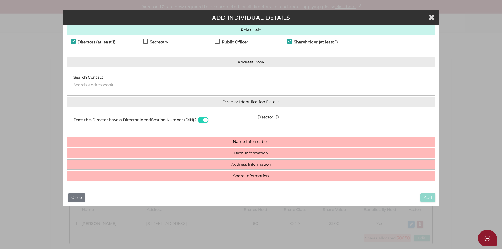
click at [228, 139] on h4 "Name Information" at bounding box center [251, 142] width 368 height 10
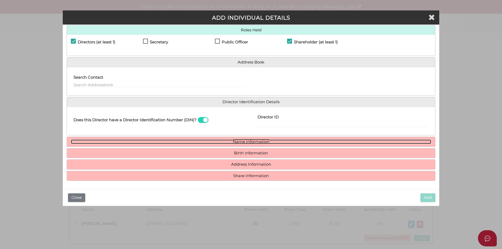
click at [229, 142] on link "Name Information" at bounding box center [251, 142] width 360 height 4
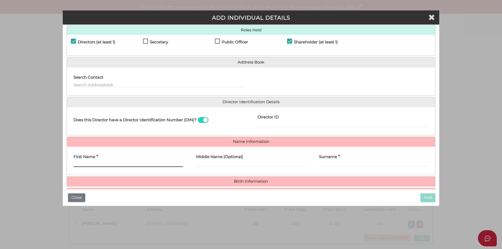
click at [137, 164] on input "First Name" at bounding box center [127, 164] width 109 height 6
paste input "SARBJEET"
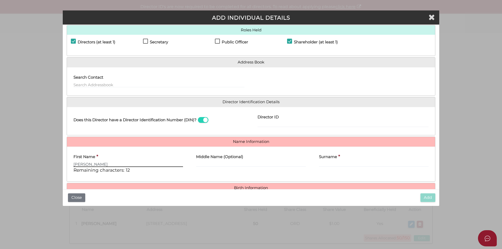
type input "SARBJEET"
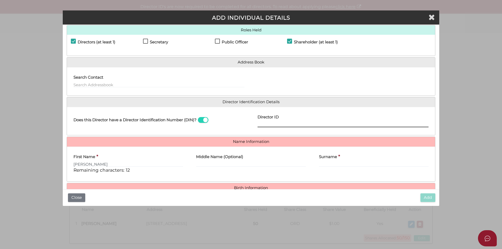
click at [285, 125] on input "Director ID" at bounding box center [342, 124] width 171 height 6
paste input "036 56583 63428"
click at [298, 118] on div "Director ID 036 56583 63428" at bounding box center [342, 119] width 171 height 16
click at [265, 126] on input "036 56583 63428" at bounding box center [342, 124] width 171 height 6
click at [276, 125] on input "03656583 63428" at bounding box center [342, 124] width 171 height 6
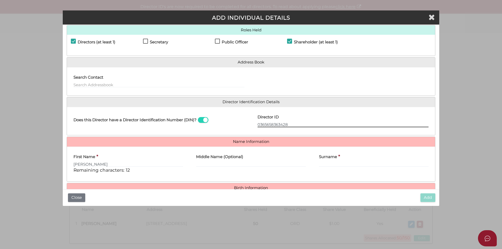
click at [291, 125] on input "0365658363428" at bounding box center [342, 124] width 171 height 6
type input "036565836342833"
click at [283, 106] on h4 "Director Identification Details" at bounding box center [251, 102] width 368 height 10
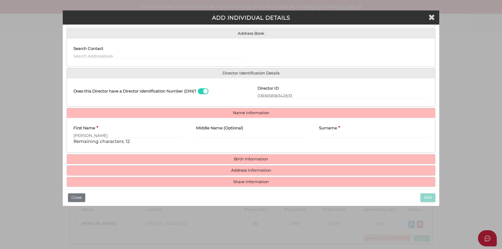
scroll to position [45, 0]
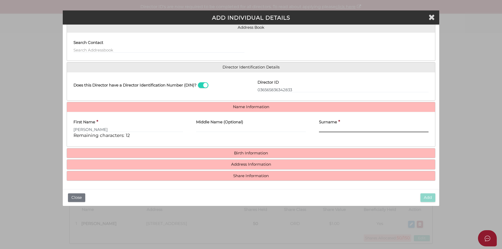
click at [333, 127] on input "Surname" at bounding box center [373, 129] width 109 height 6
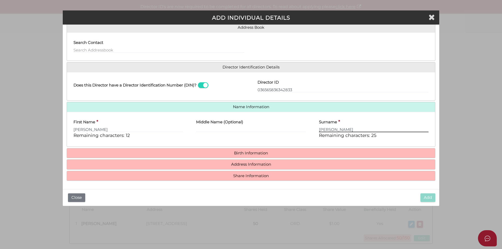
type input "SINGH"
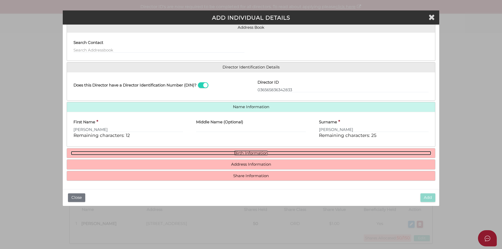
click at [280, 152] on link "Birth Information" at bounding box center [251, 153] width 360 height 4
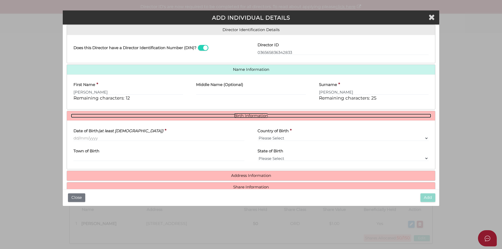
scroll to position [93, 0]
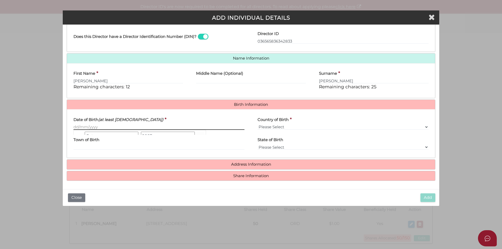
click at [127, 126] on input "Date of Birth (at least 18 years old)" at bounding box center [158, 127] width 171 height 6
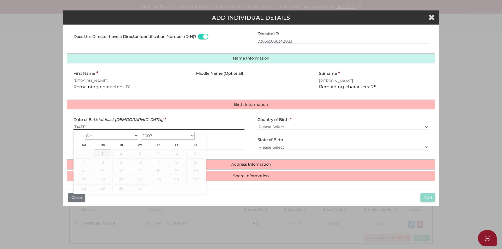
type input "[DATE]"
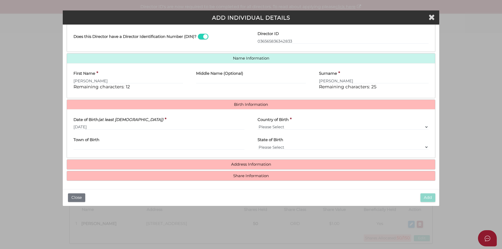
click at [264, 131] on div "Country of Birth * Please Select v Australia Afghanistan Albania Algeria Americ…" at bounding box center [343, 123] width 184 height 20
click at [269, 129] on select "Please Select v Australia Afghanistan Albania Algeria American Samoa Andorra An…" at bounding box center [342, 127] width 171 height 6
select select "[GEOGRAPHIC_DATA]"
click at [257, 124] on select "Please Select v Australia Afghanistan Albania Algeria American Samoa Andorra An…" at bounding box center [342, 127] width 171 height 6
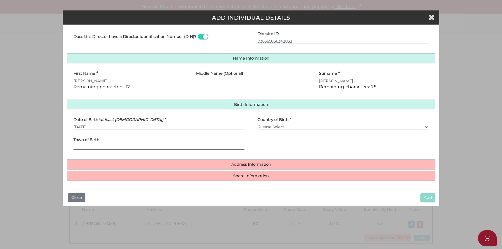
click at [147, 145] on input "Town of Birth" at bounding box center [158, 147] width 171 height 6
type input "SUNAM"
click at [178, 161] on h4 "Address Information" at bounding box center [251, 165] width 368 height 10
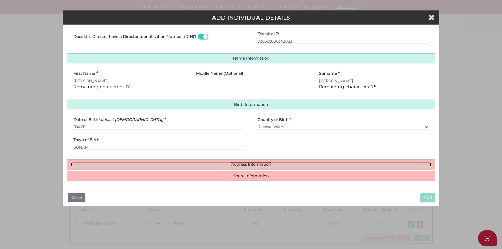
click at [233, 165] on link "Address Information" at bounding box center [251, 164] width 360 height 4
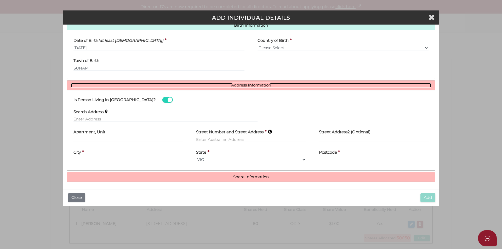
scroll to position [173, 0]
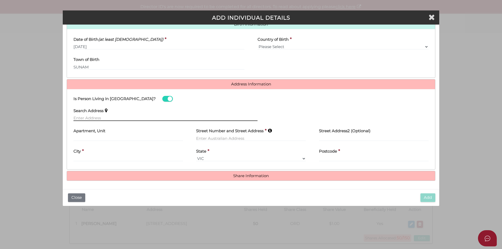
click at [125, 119] on input "text" at bounding box center [165, 118] width 184 height 6
paste input "6 KERRISON AV, RIDGEHAVEN"
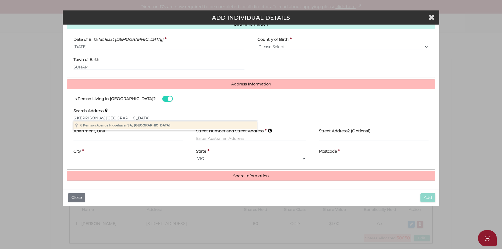
type input "6 Kerrison Avenue, Ridgehaven SA, Australia"
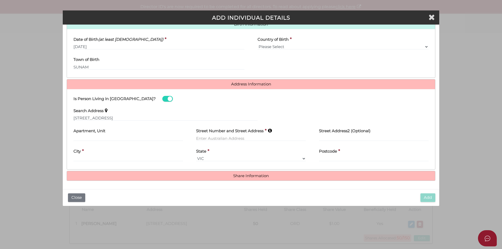
type input "6 Kerrison Avenue"
type input "Ridgehaven"
select select "SA"
type input "5097"
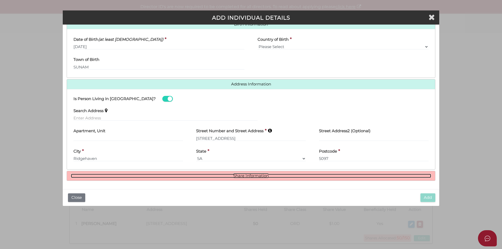
click at [240, 174] on link "Share Information" at bounding box center [251, 176] width 360 height 4
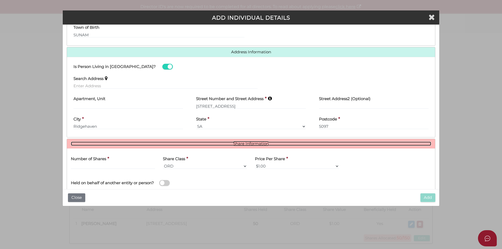
scroll to position [237, 0]
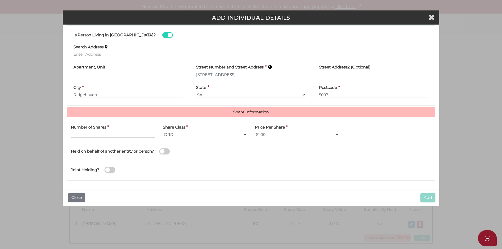
click at [109, 135] on input "text" at bounding box center [113, 135] width 84 height 6
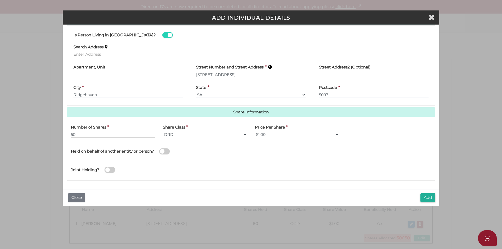
type input "50"
click at [426, 194] on button "Add" at bounding box center [427, 197] width 15 height 9
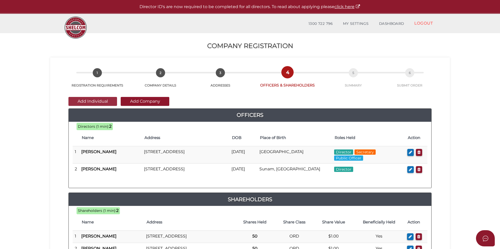
click at [91, 101] on button "Add Individual" at bounding box center [92, 101] width 49 height 9
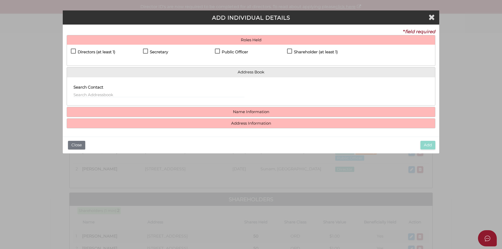
click at [107, 55] on label "Directors (at least 1)" at bounding box center [93, 53] width 44 height 7
checkbox input "true"
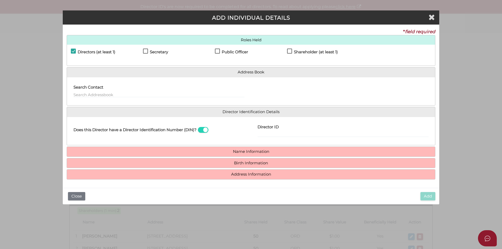
click at [310, 51] on h4 "Shareholder (at least 1)" at bounding box center [316, 52] width 44 height 4
checkbox input "true"
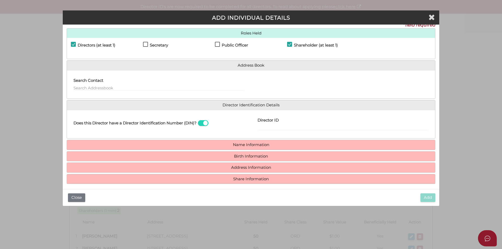
scroll to position [10, 0]
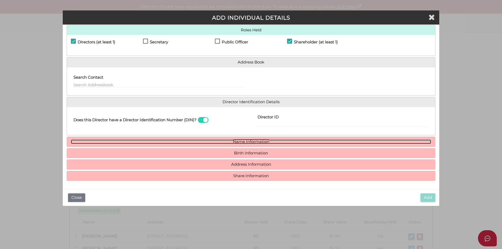
click at [252, 140] on link "Name Information" at bounding box center [251, 142] width 360 height 4
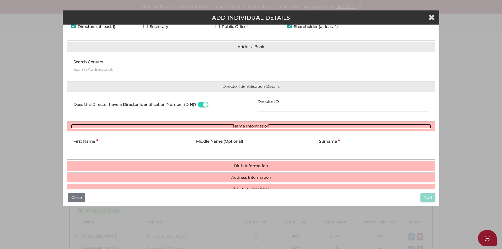
scroll to position [38, 0]
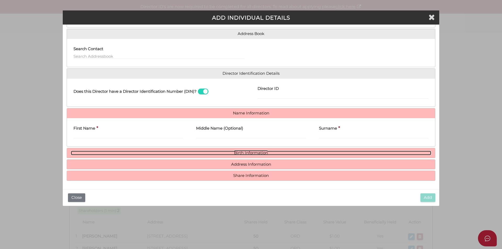
click at [235, 154] on link "Birth Information" at bounding box center [251, 153] width 360 height 4
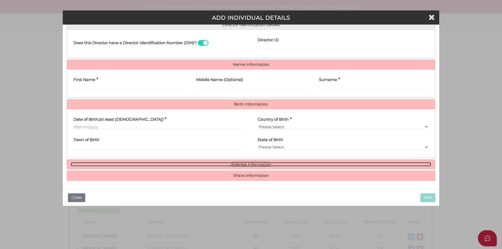
click at [233, 165] on link "Address Information" at bounding box center [251, 164] width 360 height 4
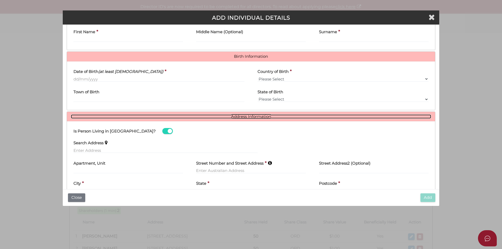
scroll to position [139, 0]
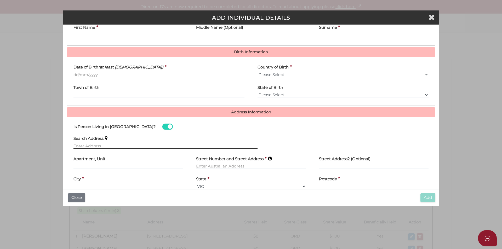
click at [185, 146] on input "text" at bounding box center [165, 146] width 184 height 6
paste input "[STREET_ADDRESS][PERSON_NAME]"
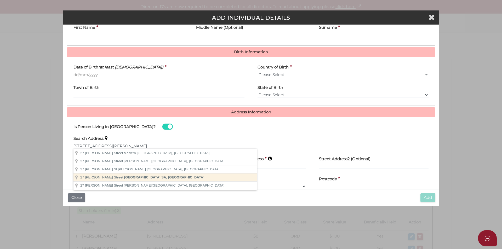
type input "[STREET_ADDRESS][PERSON_NAME]"
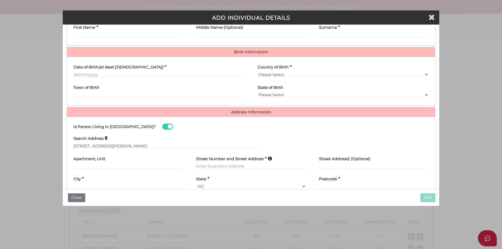
type input "[STREET_ADDRESS][PERSON_NAME]"
type input "Mount Gambier"
select select "SA"
type input "5290"
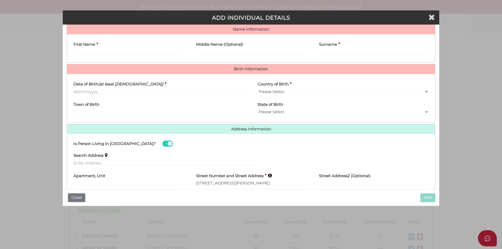
scroll to position [113, 0]
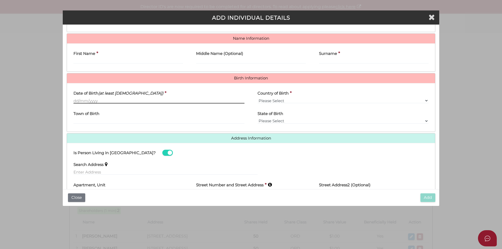
click at [165, 103] on body "Shelcom is loading Processing Payment...Please Wait... Director ID's are now re…" at bounding box center [251, 124] width 502 height 249
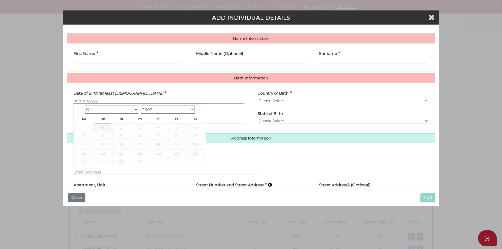
click at [164, 101] on input "Date of Birth (at least [DEMOGRAPHIC_DATA])" at bounding box center [158, 101] width 171 height 6
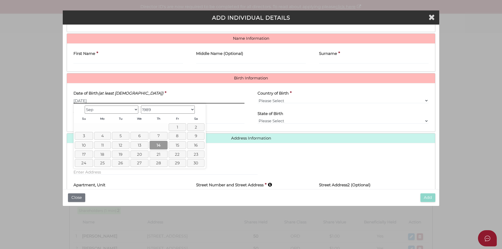
type input "[DATE]"
click at [159, 144] on link "14" at bounding box center [158, 145] width 18 height 9
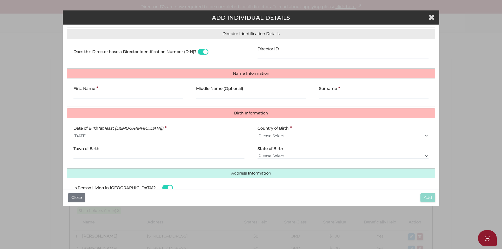
scroll to position [78, 0]
click at [150, 95] on input "First Name" at bounding box center [127, 96] width 109 height 6
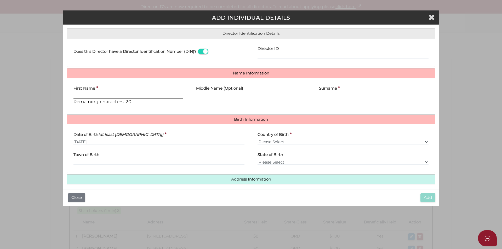
paste input "[PERSON_NAME]"
type input "[PERSON_NAME]"
click at [333, 95] on input "Surname" at bounding box center [373, 96] width 109 height 6
paste input "[PERSON_NAME]"
type input "[PERSON_NAME]"
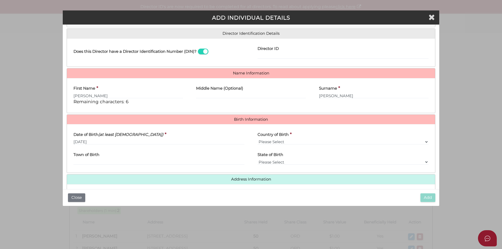
click at [295, 78] on h4 "Name Information" at bounding box center [251, 73] width 368 height 10
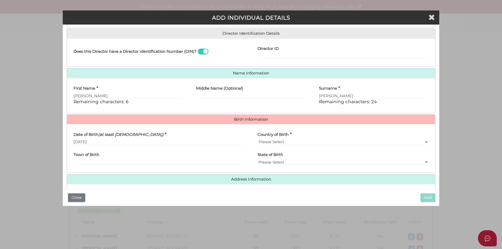
scroll to position [131, 0]
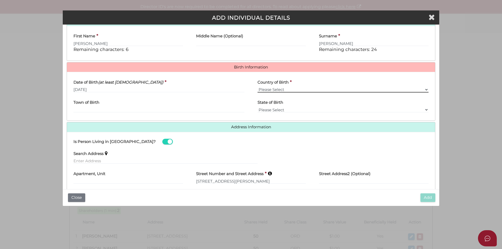
click at [289, 88] on select "Please Select v Australia Afghanistan Albania Algeria American Samoa Andorra An…" at bounding box center [342, 90] width 171 height 6
select select "[GEOGRAPHIC_DATA]"
click at [257, 87] on select "Please Select v Australia Afghanistan Albania Algeria American Samoa Andorra An…" at bounding box center [342, 90] width 171 height 6
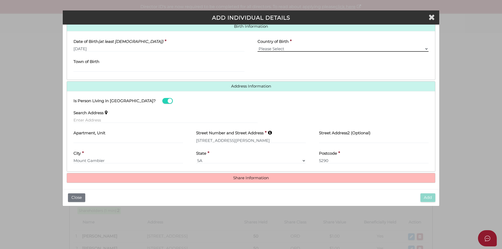
scroll to position [173, 0]
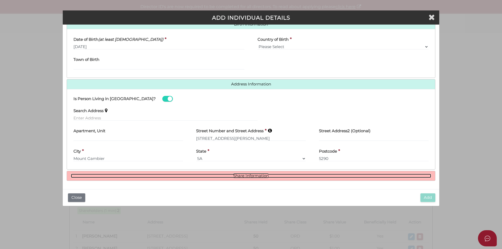
click at [253, 178] on link "Share Information" at bounding box center [251, 176] width 360 height 4
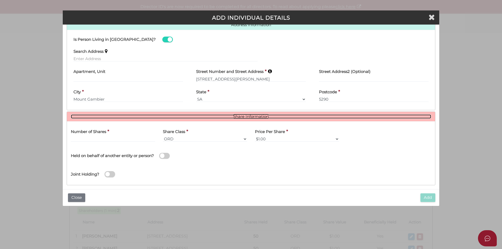
scroll to position [236, 0]
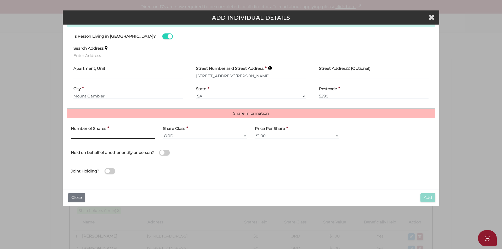
click at [121, 138] on input "text" at bounding box center [113, 136] width 84 height 6
type input "50"
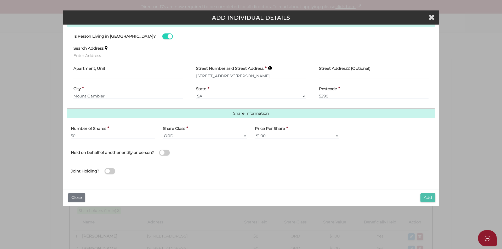
click at [425, 195] on button "Add" at bounding box center [427, 197] width 15 height 9
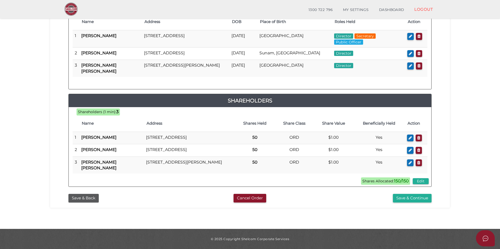
scroll to position [85, 0]
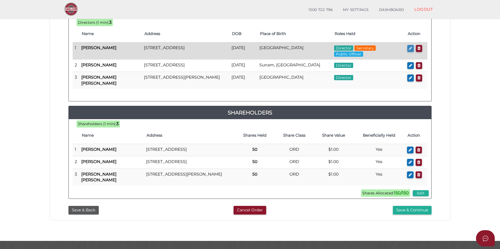
click at [409, 49] on icon "button" at bounding box center [410, 48] width 3 height 4
checkbox input "true"
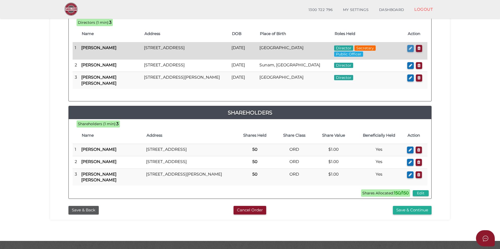
type input "0"
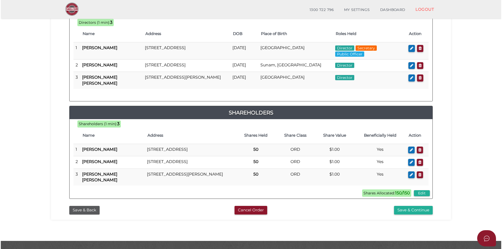
scroll to position [0, 0]
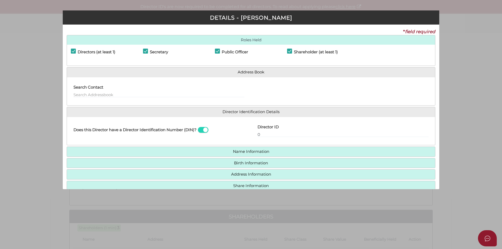
click at [164, 50] on h4 "Secretary" at bounding box center [159, 52] width 18 height 4
checkbox input "false"
click at [225, 51] on h4 "Public Officer" at bounding box center [235, 52] width 26 height 4
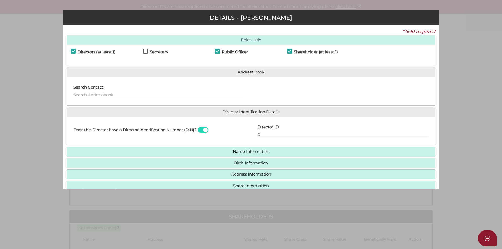
checkbox input "false"
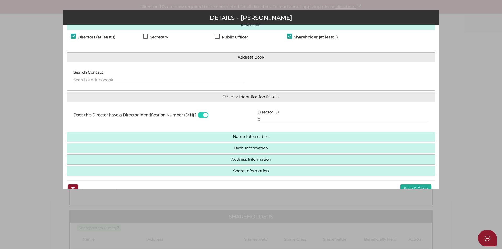
scroll to position [27, 0]
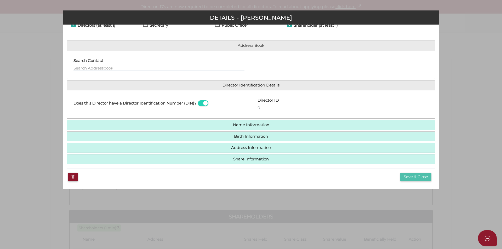
click at [411, 178] on button "Save & Close" at bounding box center [415, 177] width 31 height 9
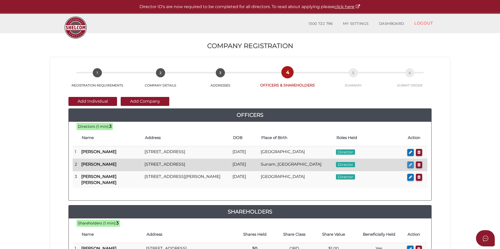
click at [411, 167] on icon "button" at bounding box center [410, 165] width 3 height 4
checkbox input "true"
type input "36565836342833"
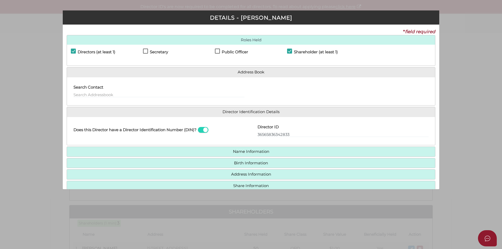
click at [160, 50] on h4 "Secretary" at bounding box center [159, 52] width 18 height 4
checkbox input "true"
click at [220, 54] on label "Public Officer" at bounding box center [231, 53] width 33 height 7
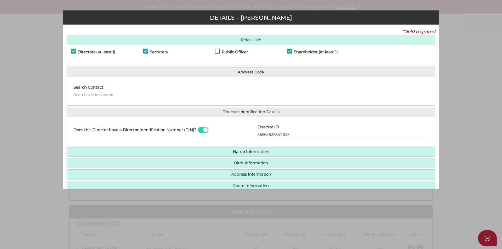
checkbox input "true"
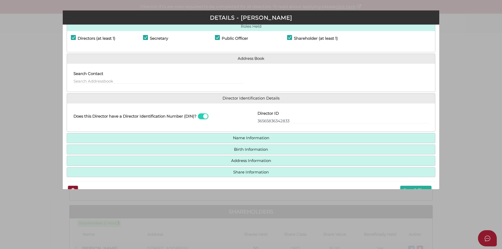
scroll to position [27, 0]
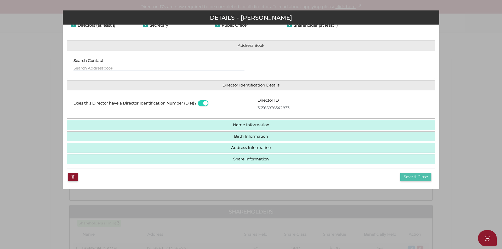
click at [404, 176] on button "Save & Close" at bounding box center [415, 177] width 31 height 9
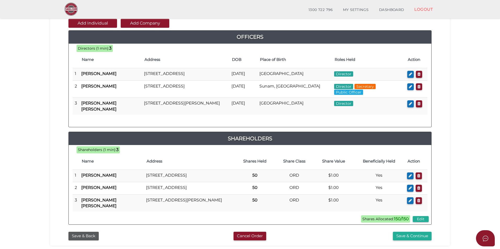
scroll to position [112, 0]
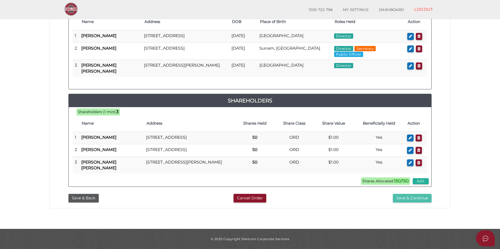
click at [406, 199] on button "Save & Continue" at bounding box center [412, 198] width 39 height 9
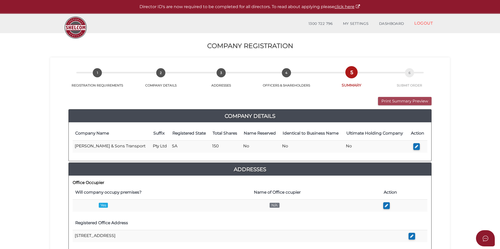
click at [392, 100] on button "Print Summary Preview" at bounding box center [405, 101] width 54 height 9
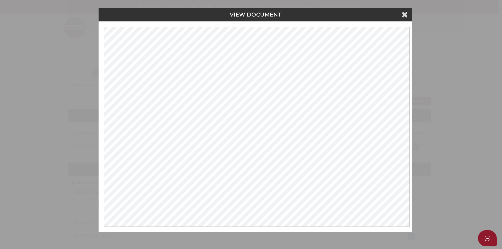
click at [356, 15] on h4 "VIEW DOCUMENT" at bounding box center [255, 15] width 306 height 6
click at [405, 16] on icon at bounding box center [404, 14] width 6 height 8
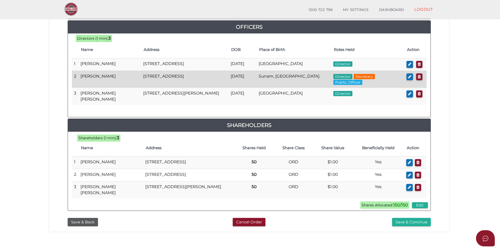
scroll to position [282, 0]
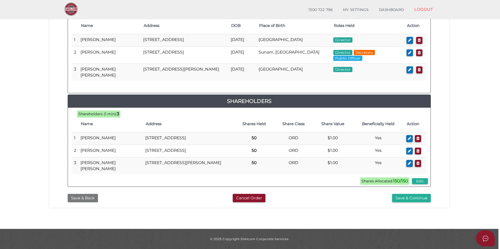
click at [77, 197] on button "Save & Back" at bounding box center [83, 198] width 30 height 9
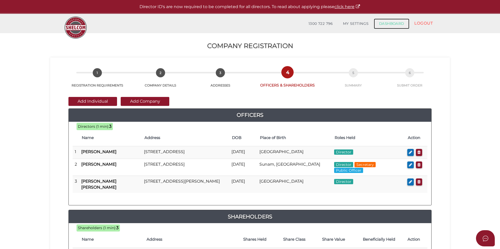
click at [382, 23] on link "DASHBOARD" at bounding box center [392, 24] width 36 height 10
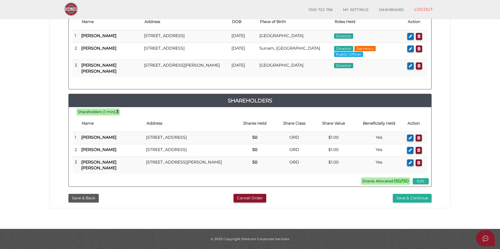
scroll to position [112, 0]
click at [401, 197] on button "Save & Continue" at bounding box center [412, 198] width 39 height 9
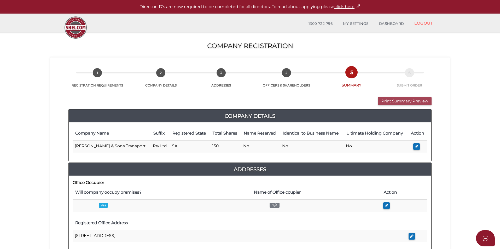
click at [395, 101] on button "Print Summary Preview" at bounding box center [405, 101] width 54 height 9
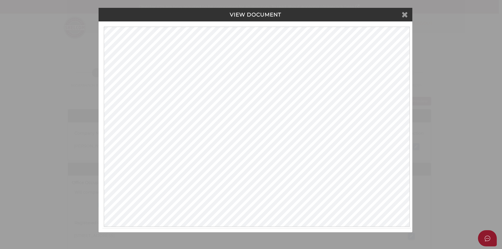
click at [401, 16] on icon at bounding box center [404, 14] width 6 height 8
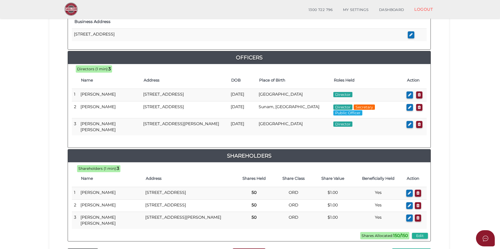
scroll to position [261, 0]
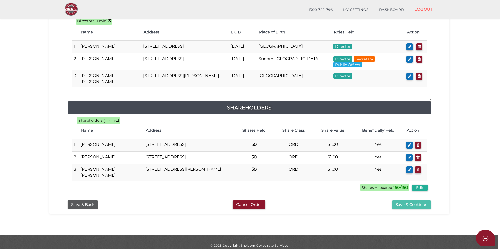
click at [414, 209] on button "Save & Continue" at bounding box center [411, 204] width 39 height 9
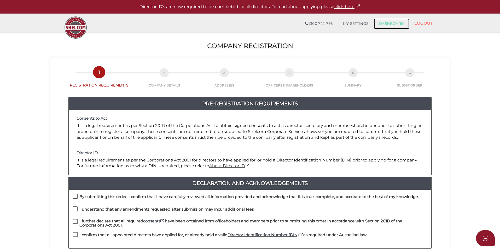
click at [382, 25] on link "DASHBOARD" at bounding box center [392, 24] width 36 height 10
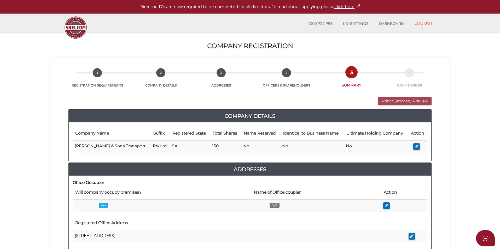
click at [397, 97] on button "Print Summary Preview" at bounding box center [405, 101] width 54 height 9
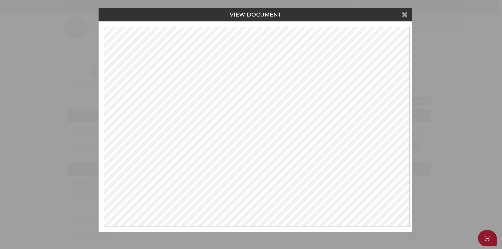
click at [404, 16] on icon at bounding box center [404, 14] width 6 height 8
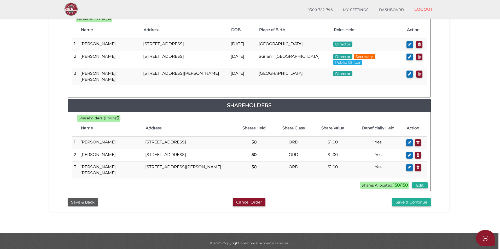
scroll to position [282, 0]
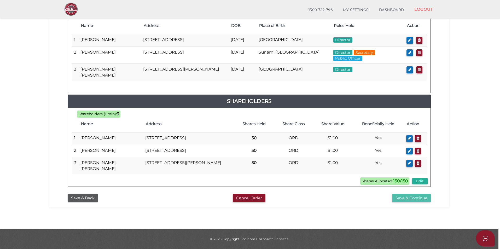
click at [398, 199] on button "Save & Continue" at bounding box center [411, 198] width 39 height 9
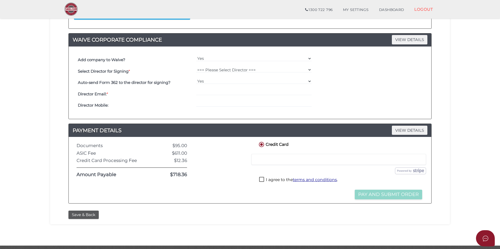
scroll to position [123, 0]
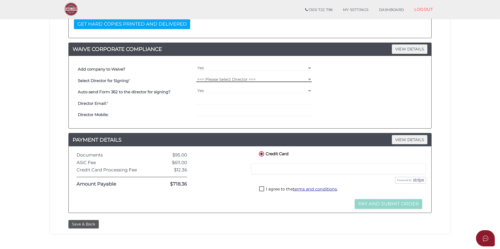
click at [219, 78] on select "=== Please Select Director === [PERSON_NAME] [PERSON_NAME] [PERSON_NAME] [PERSO…" at bounding box center [254, 79] width 116 height 6
select select "000026978"
click at [196, 76] on select "=== Please Select Director === [PERSON_NAME] [PERSON_NAME] [PERSON_NAME] [PERSO…" at bounding box center [254, 79] width 116 height 6
click at [208, 102] on input "email" at bounding box center [254, 102] width 116 height 6
click at [225, 100] on input "email" at bounding box center [254, 102] width 116 height 6
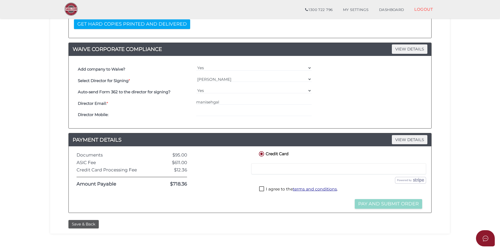
click at [219, 106] on div "manisehgal" at bounding box center [254, 103] width 118 height 11
click at [220, 102] on input "manisehgal" at bounding box center [254, 102] width 116 height 6
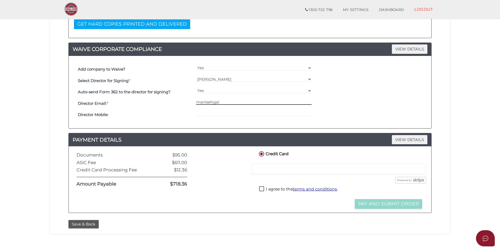
paste input "[EMAIL_ADDRESS][DOMAIN_NAME]"
type input "[EMAIL_ADDRESS][DOMAIN_NAME]"
click at [173, 109] on div "Director Mobile:" at bounding box center [136, 114] width 118 height 11
click at [262, 189] on label "I agree to the terms and conditions ." at bounding box center [298, 189] width 79 height 7
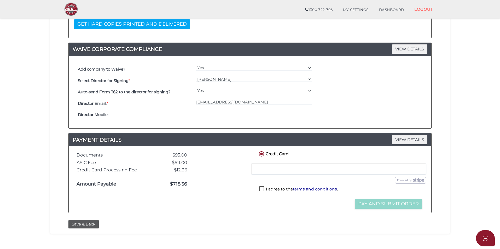
checkbox input "true"
click at [393, 204] on button "Pay and Submit Order" at bounding box center [388, 204] width 67 height 10
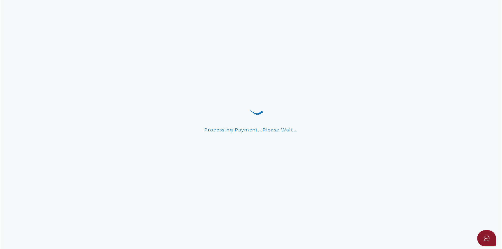
scroll to position [0, 0]
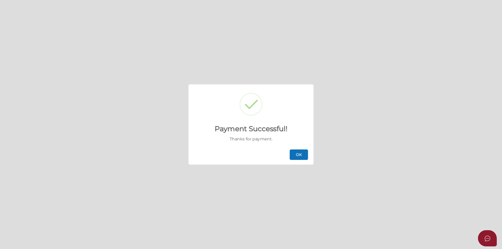
click at [291, 152] on button "OK" at bounding box center [298, 154] width 18 height 10
